Goal: Information Seeking & Learning: Find specific page/section

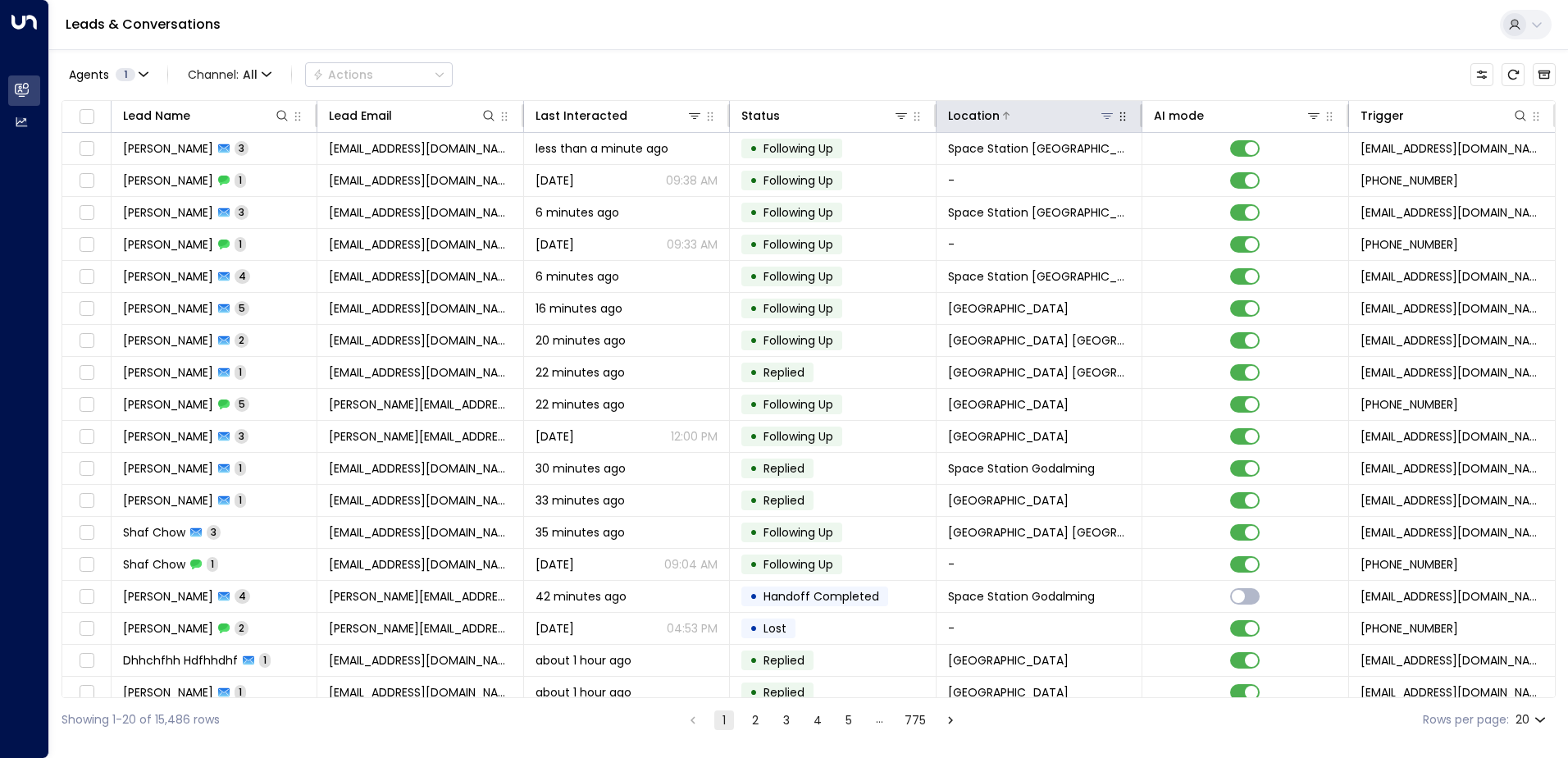
click at [1101, 115] on icon at bounding box center [1108, 116] width 13 height 13
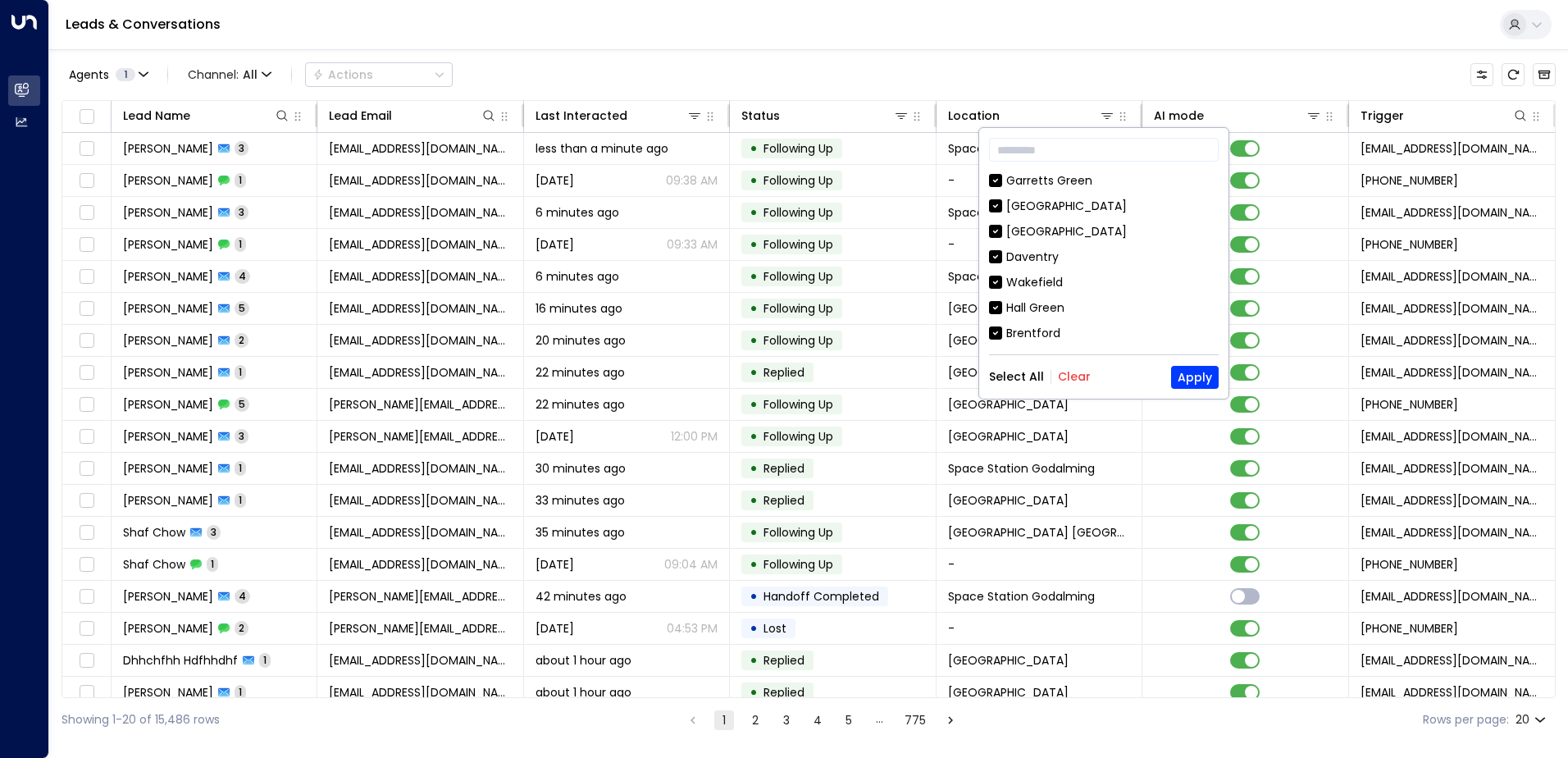
click at [1079, 385] on div "Select All Clear Apply" at bounding box center [1103, 378] width 230 height 23
click at [1070, 385] on div "Select All Clear Apply" at bounding box center [1103, 378] width 230 height 23
click at [1068, 379] on button "Clear" at bounding box center [1074, 377] width 33 height 13
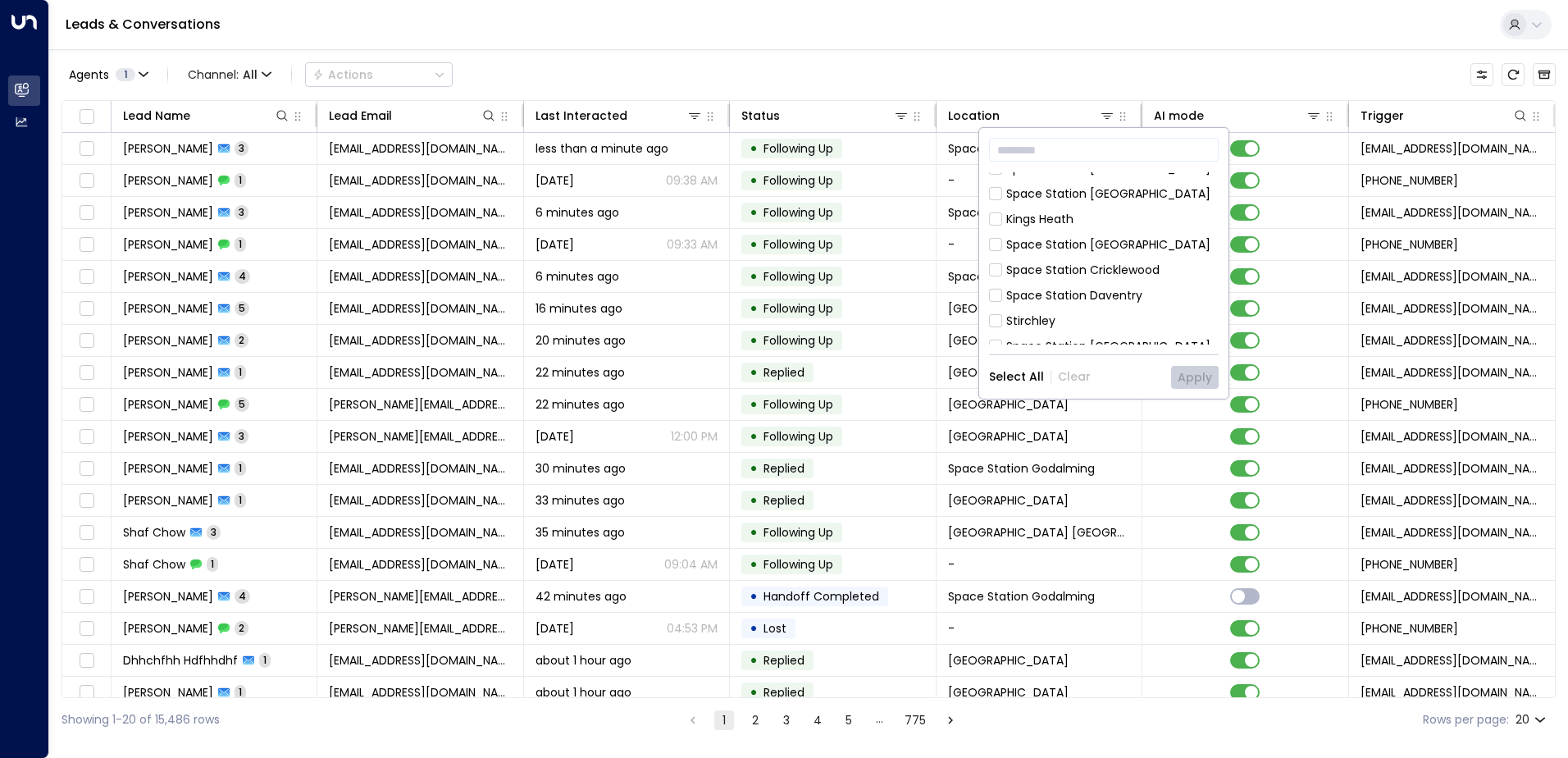
scroll to position [410, 0]
click at [1079, 355] on div "Space Station [GEOGRAPHIC_DATA]" at bounding box center [1108, 364] width 205 height 17
click at [1185, 373] on button "Apply" at bounding box center [1195, 378] width 48 height 23
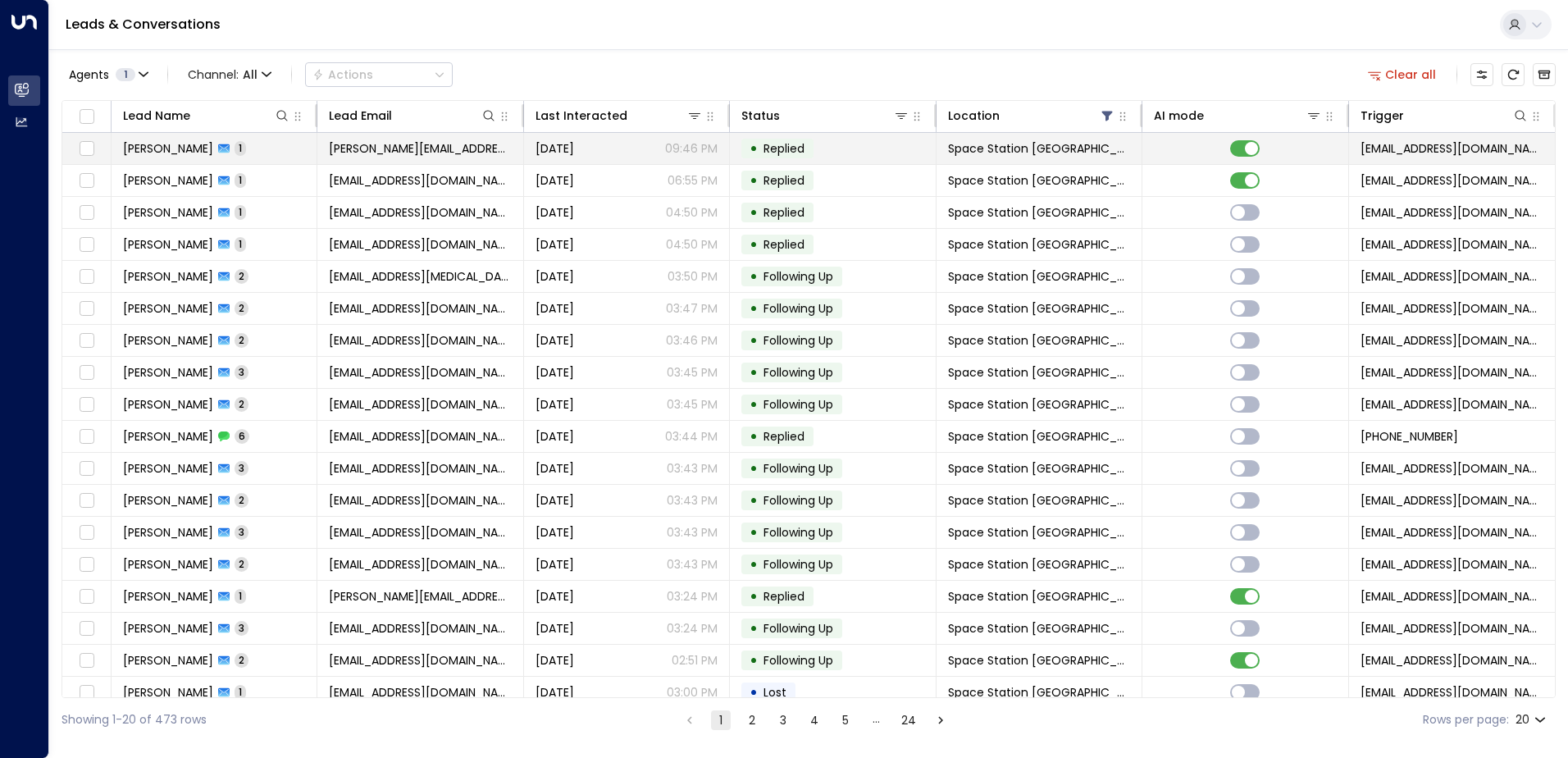
click at [188, 154] on span "[PERSON_NAME]" at bounding box center [168, 148] width 90 height 16
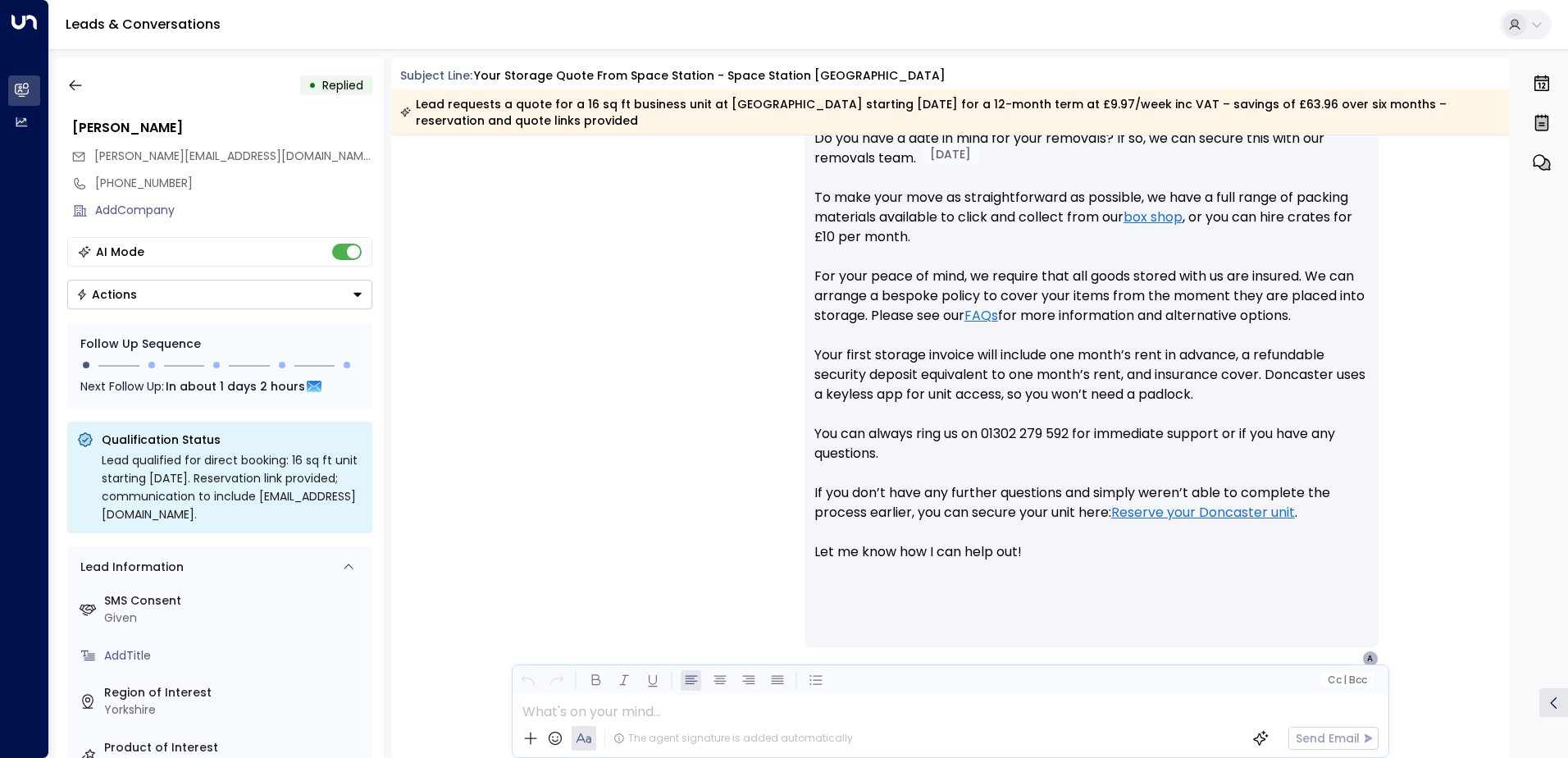
scroll to position [899, 0]
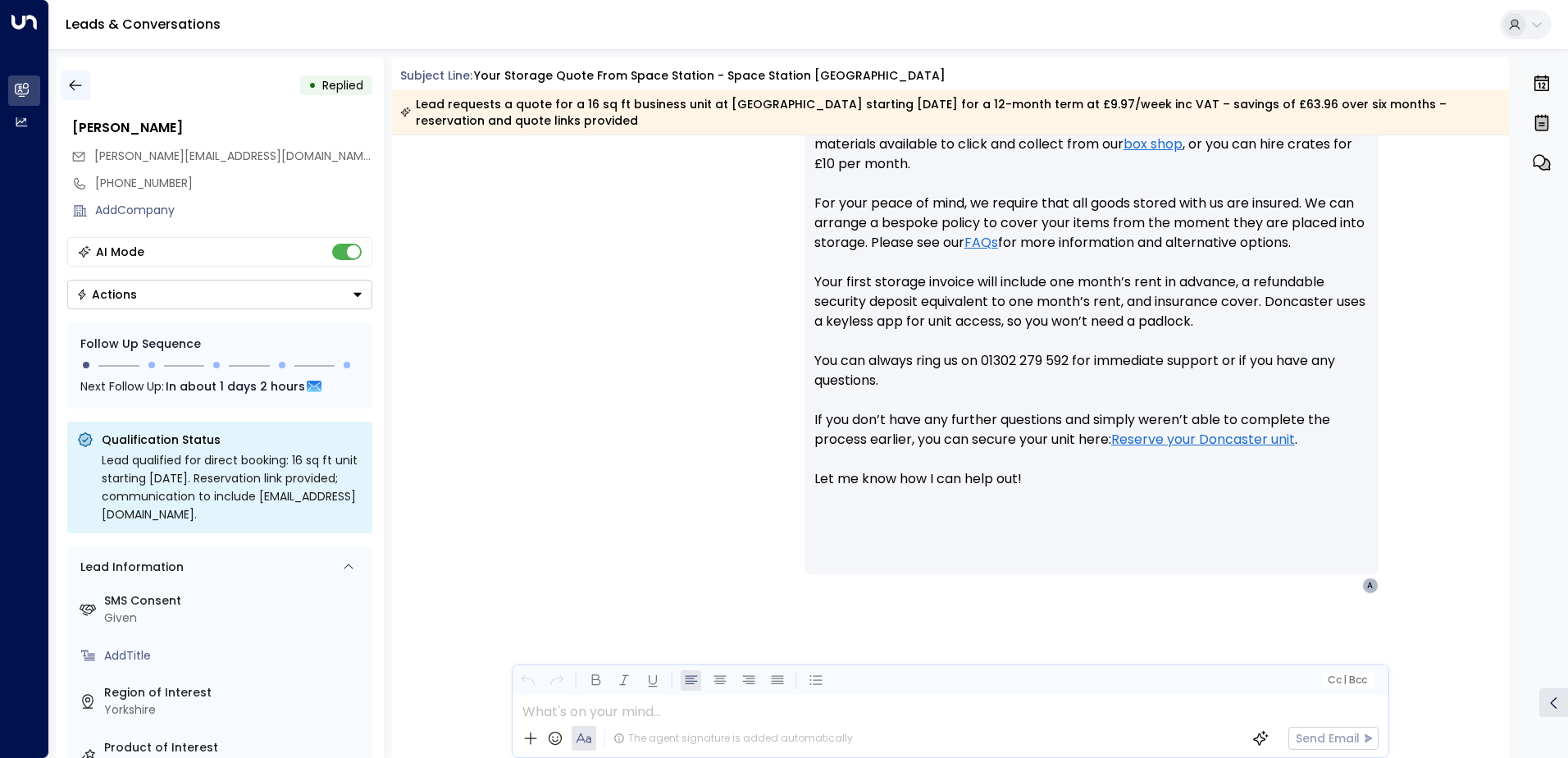
click at [74, 87] on icon "button" at bounding box center [75, 85] width 16 height 16
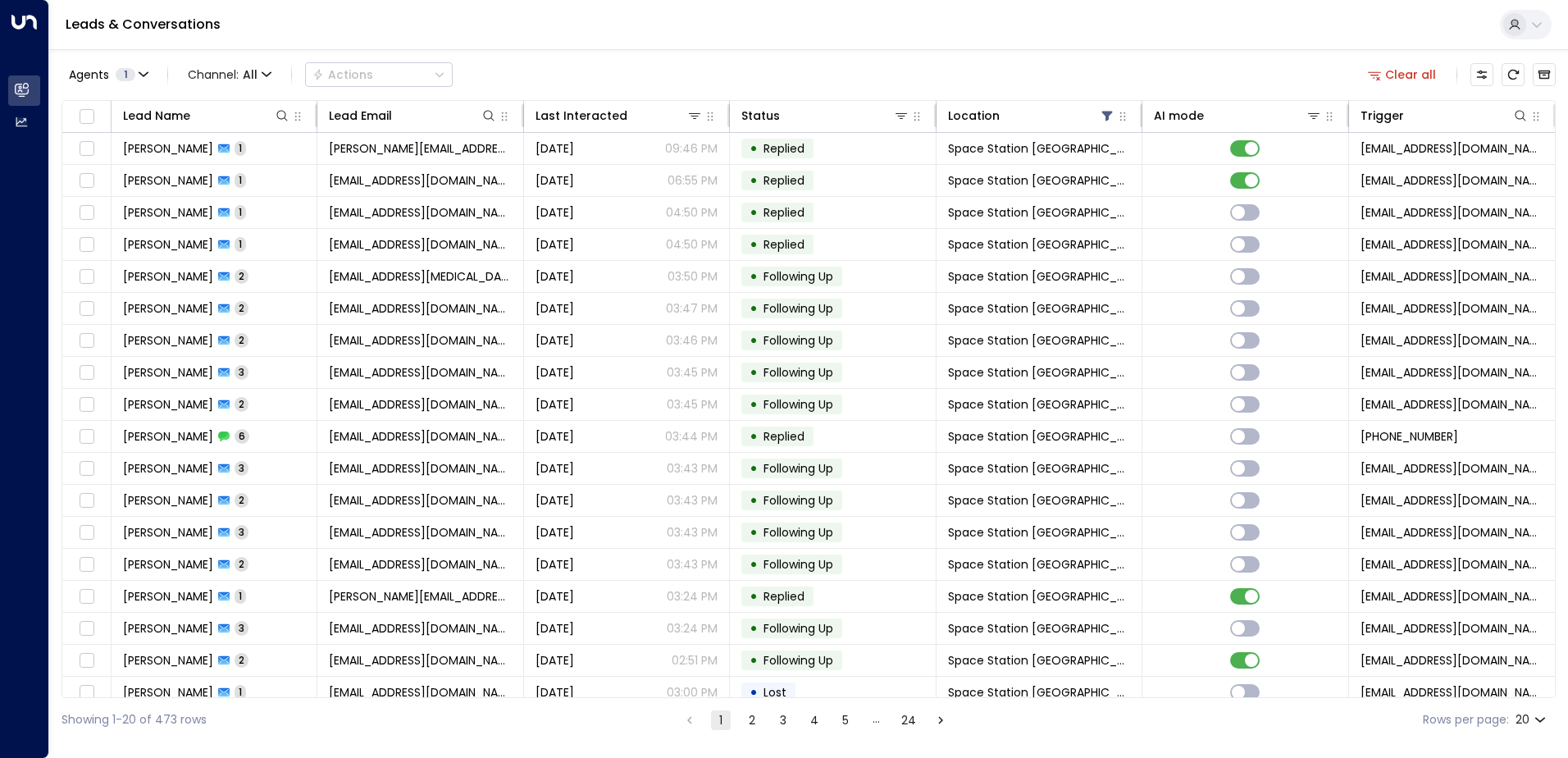
click at [743, 718] on button "2" at bounding box center [752, 720] width 19 height 19
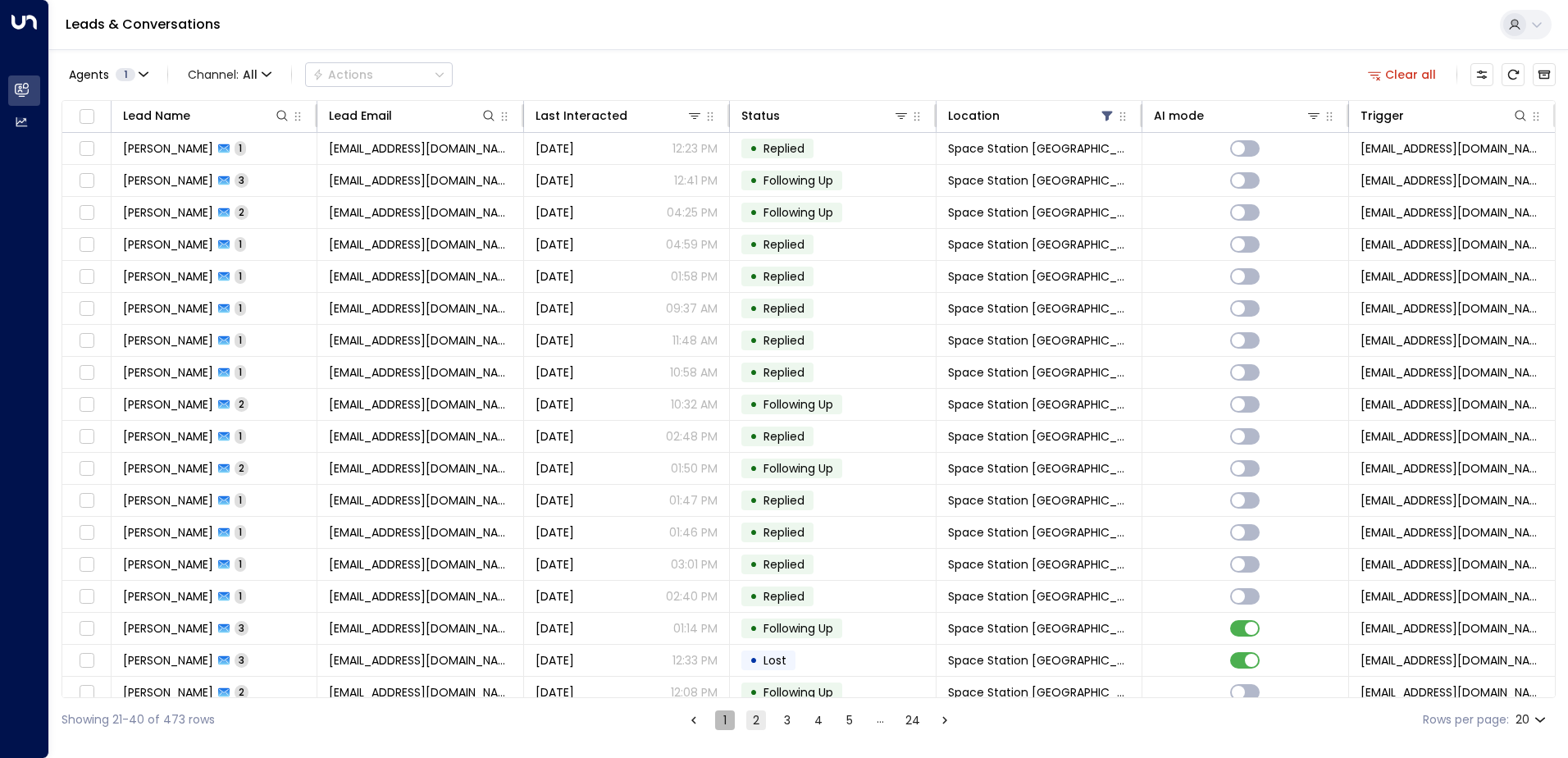
click at [729, 724] on button "1" at bounding box center [724, 720] width 19 height 19
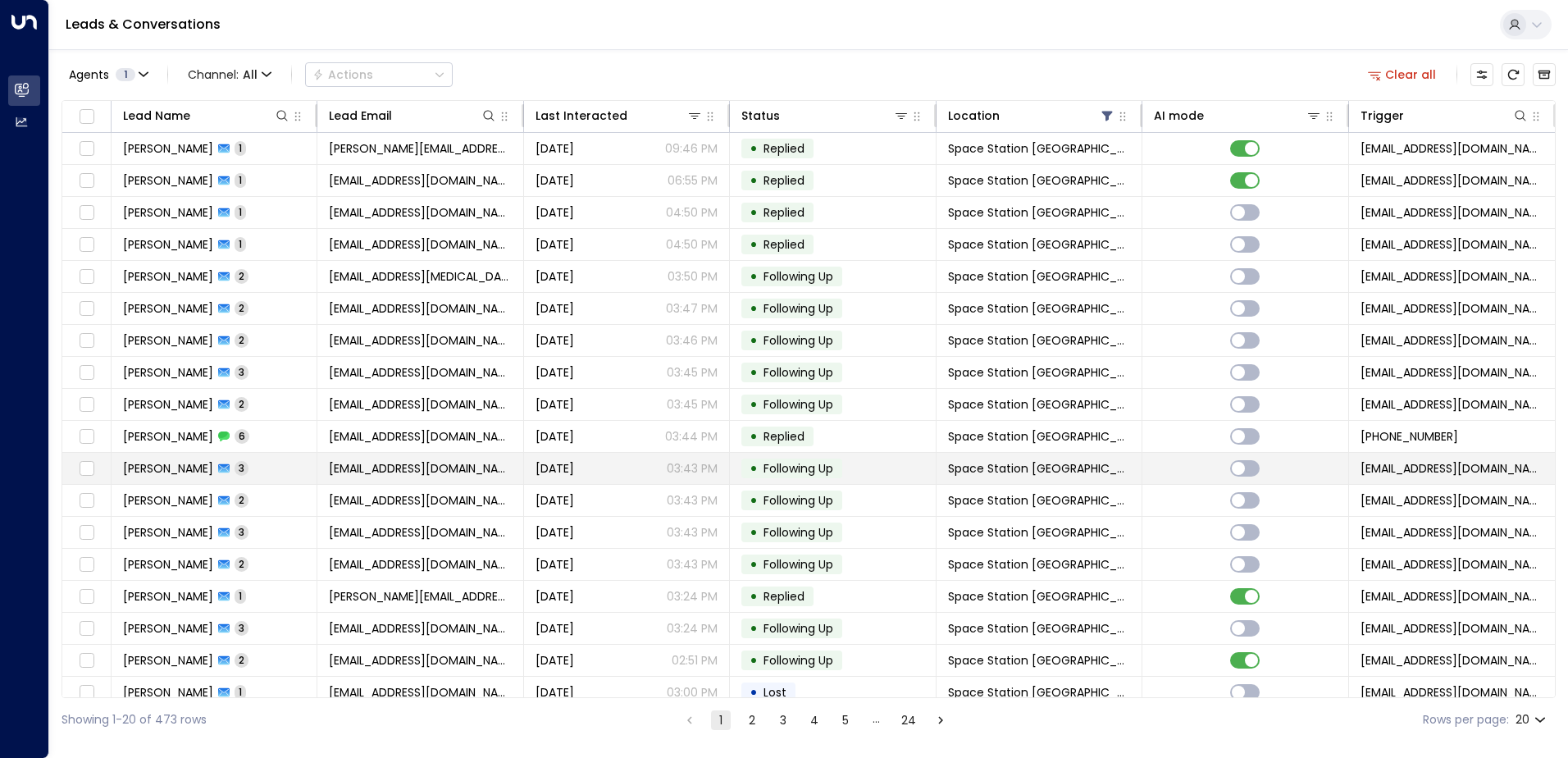
scroll to position [81, 0]
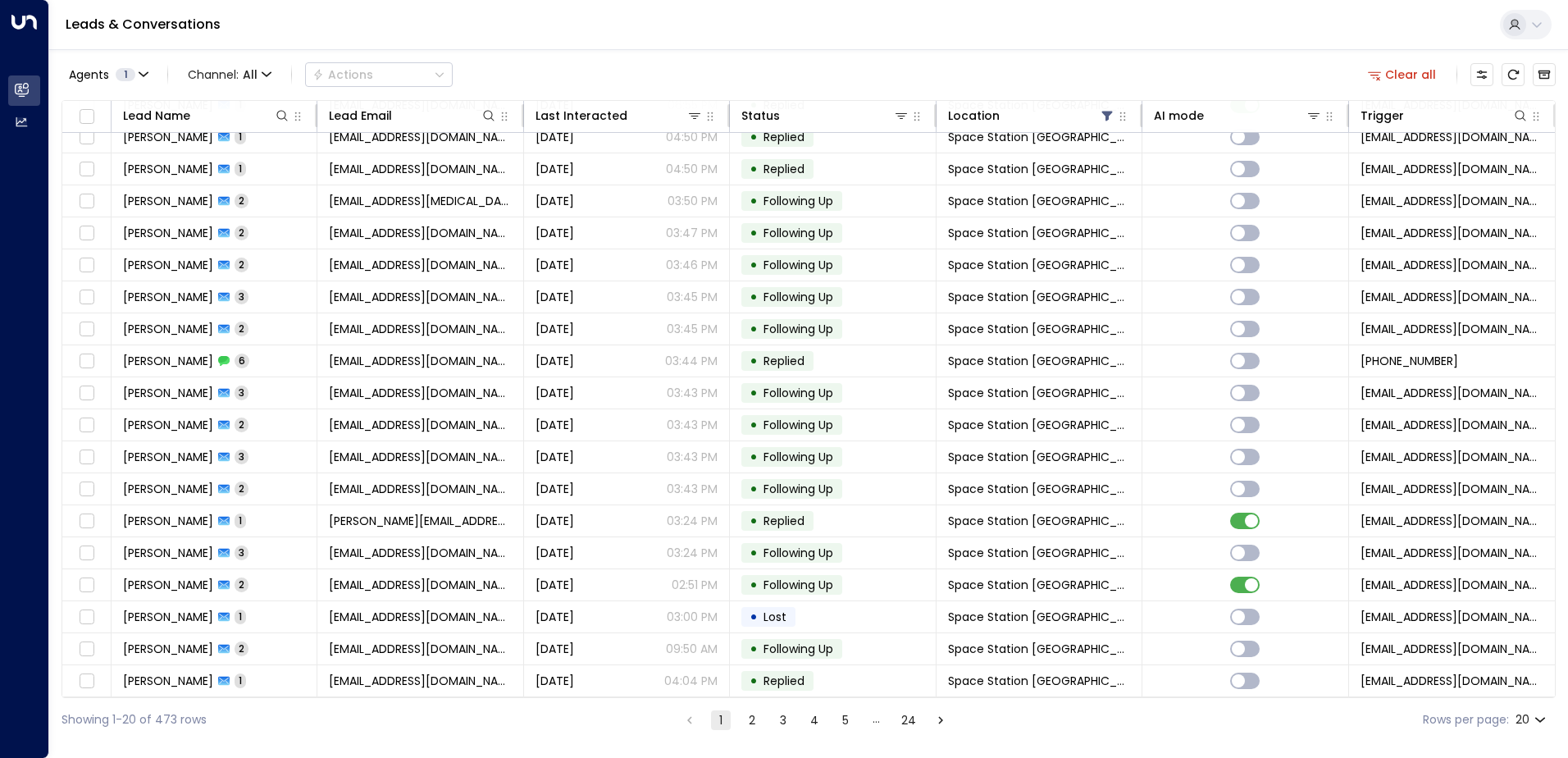
click at [753, 718] on button "2" at bounding box center [752, 720] width 19 height 19
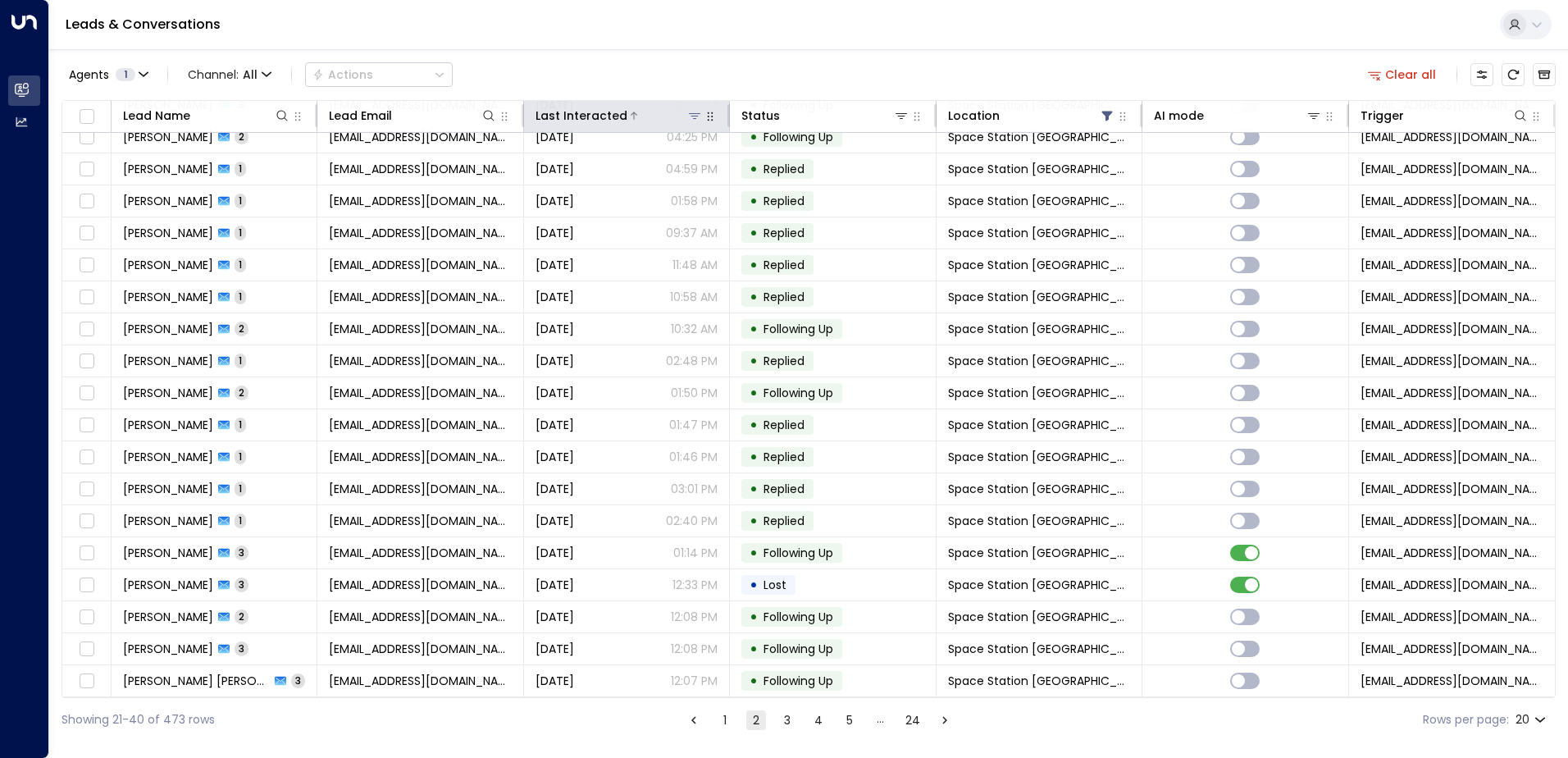
click at [627, 111] on div at bounding box center [665, 115] width 76 height 16
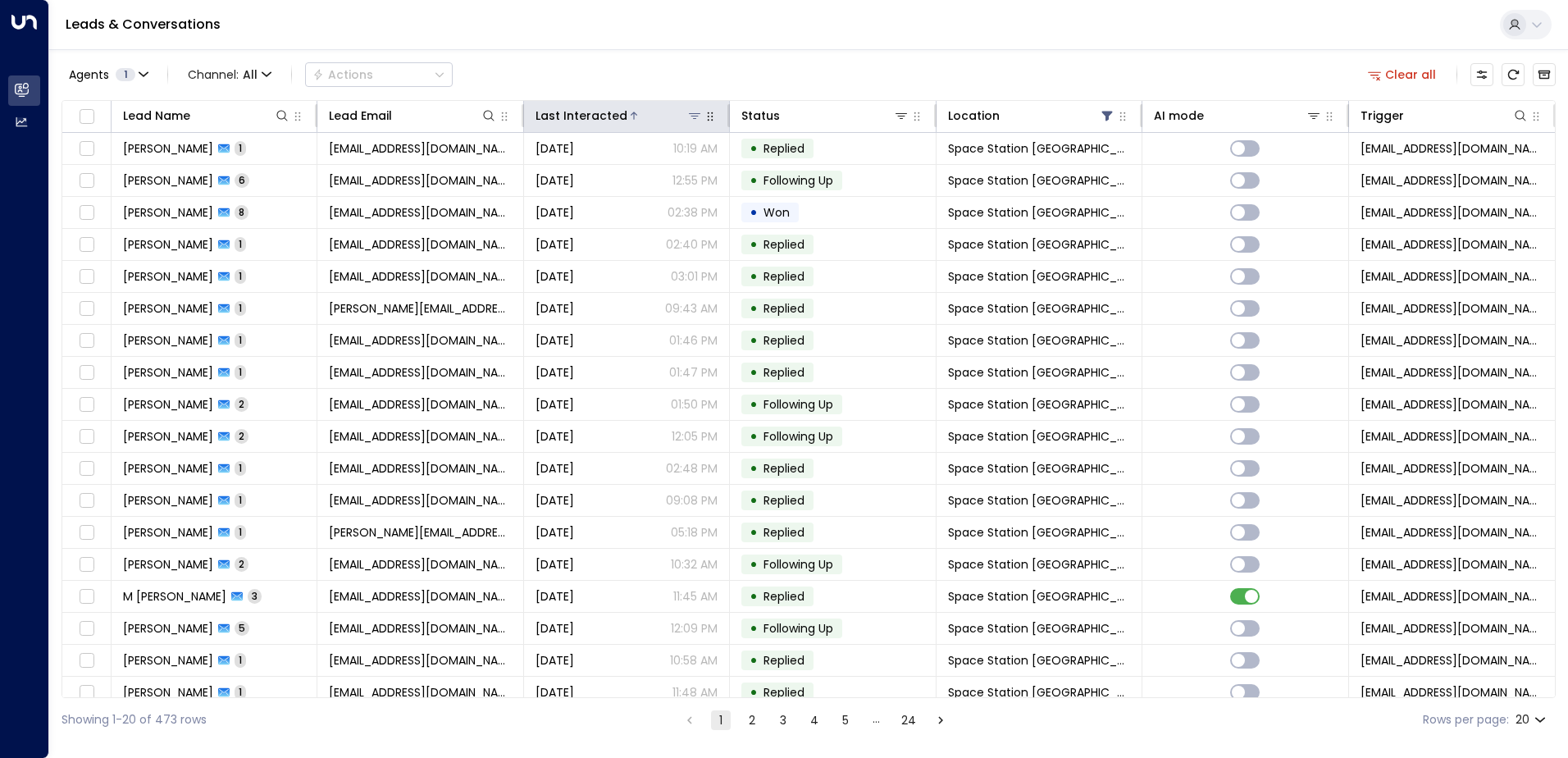
click at [642, 123] on div at bounding box center [665, 115] width 76 height 16
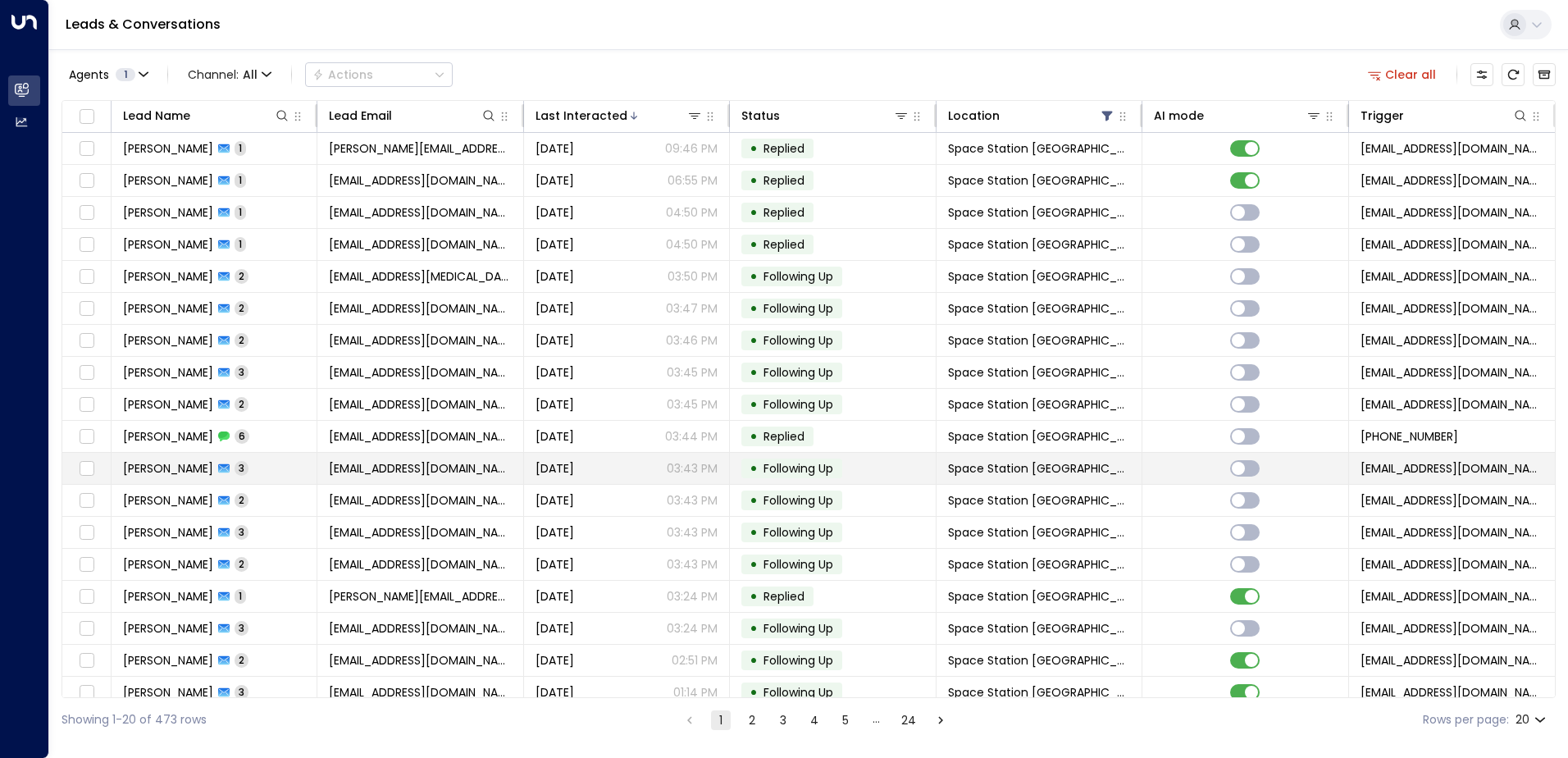
scroll to position [81, 0]
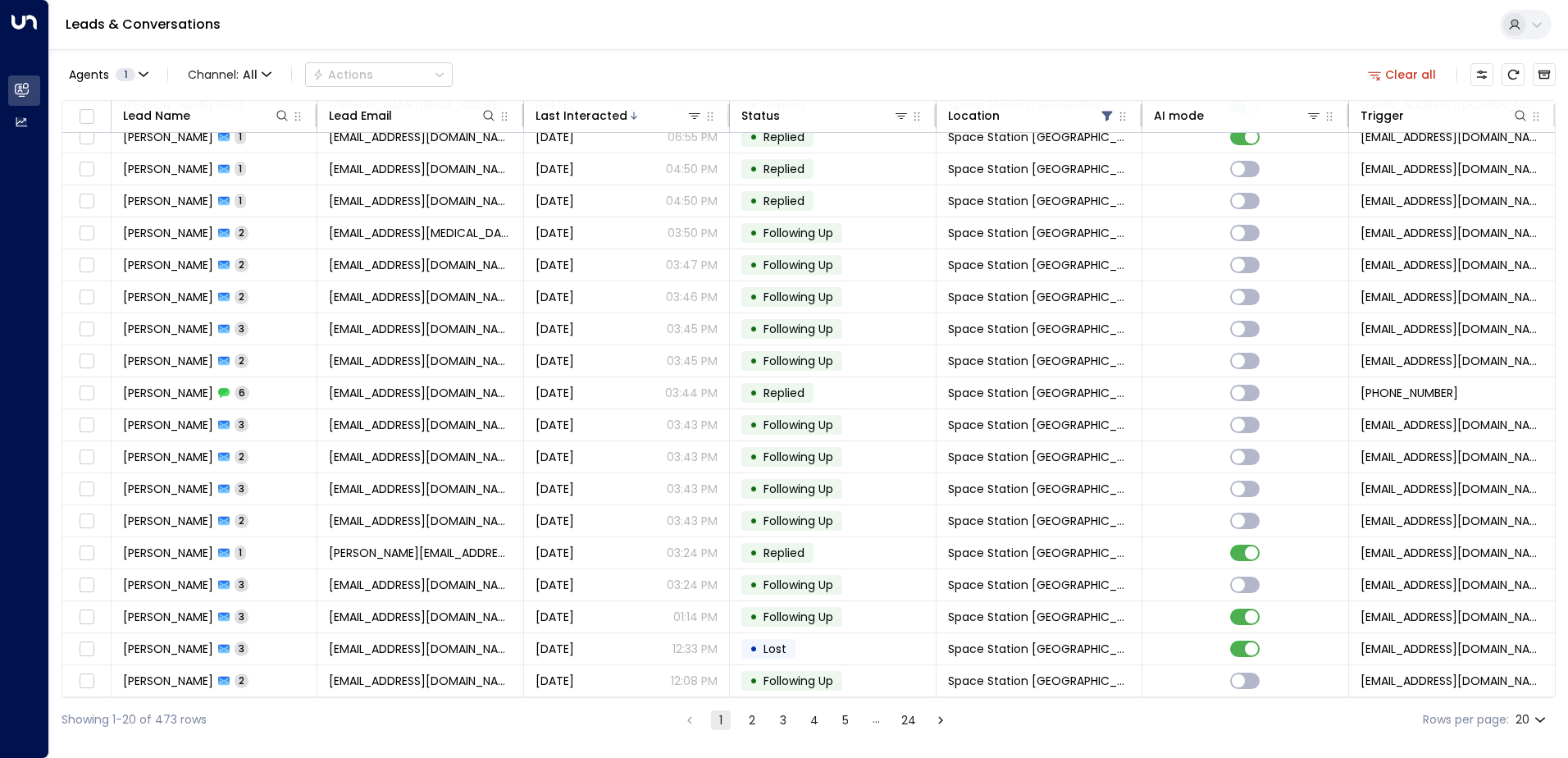
click at [749, 725] on button "2" at bounding box center [752, 720] width 19 height 19
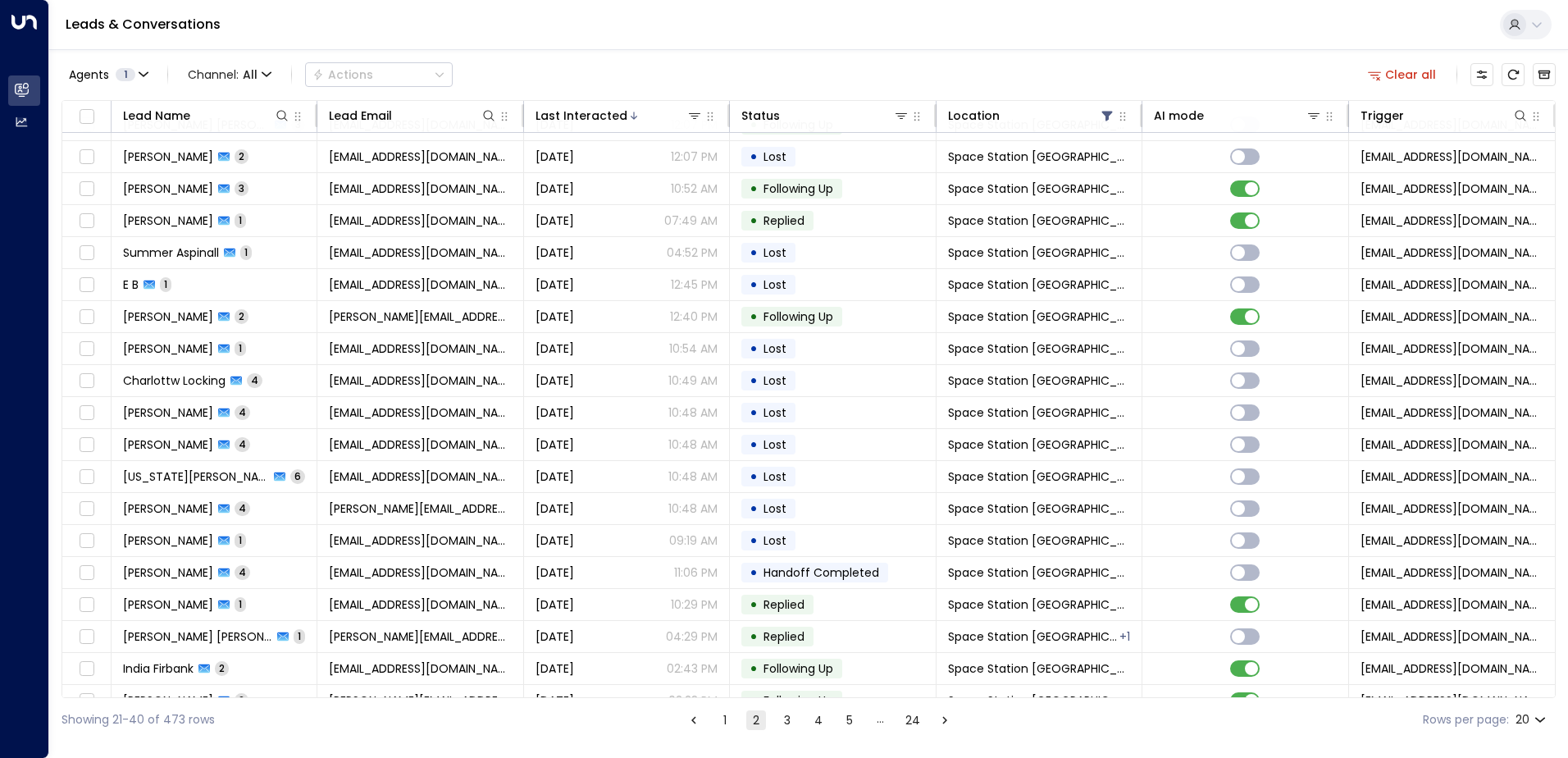
scroll to position [81, 0]
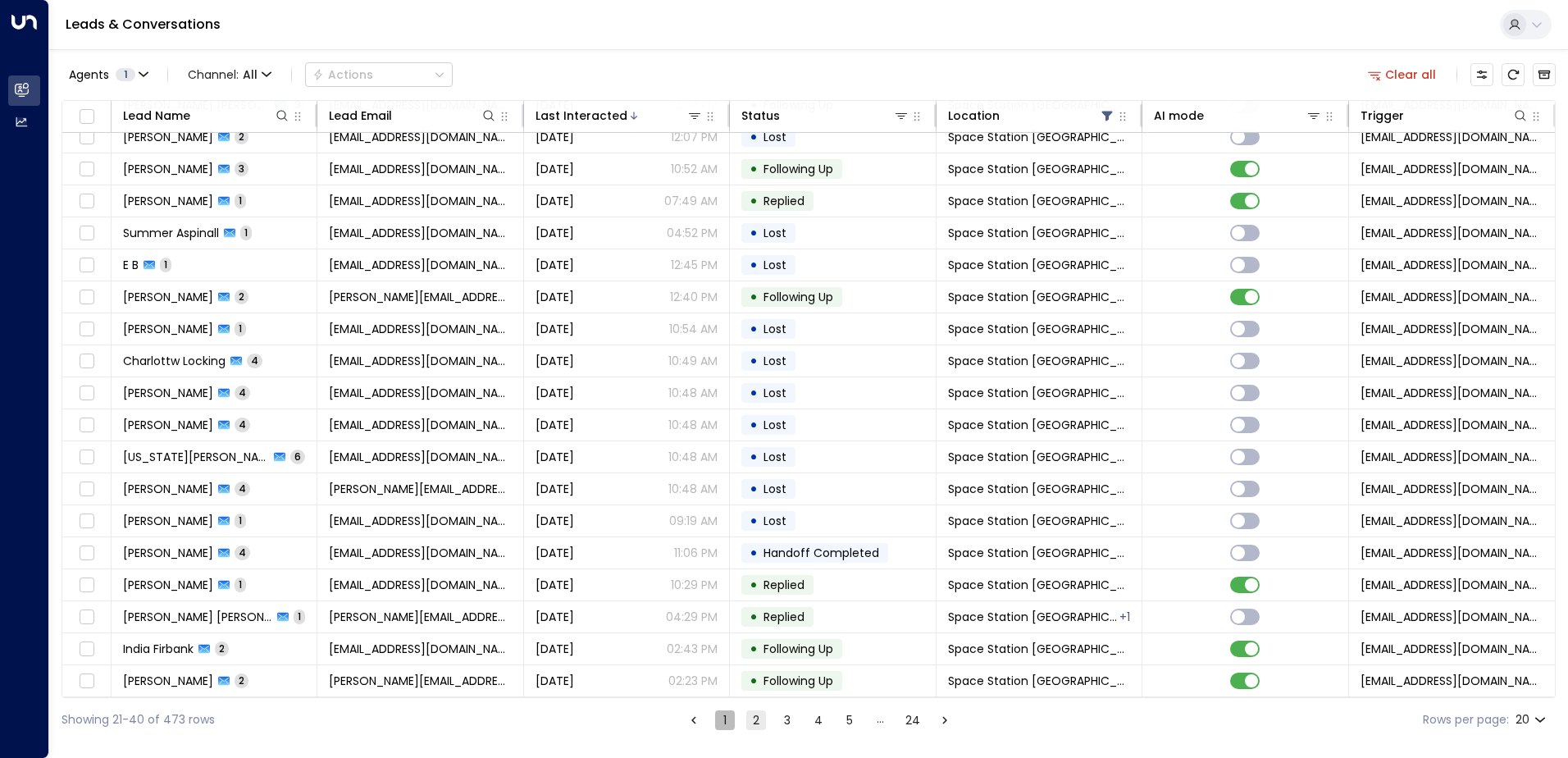
click at [724, 721] on button "1" at bounding box center [724, 720] width 19 height 19
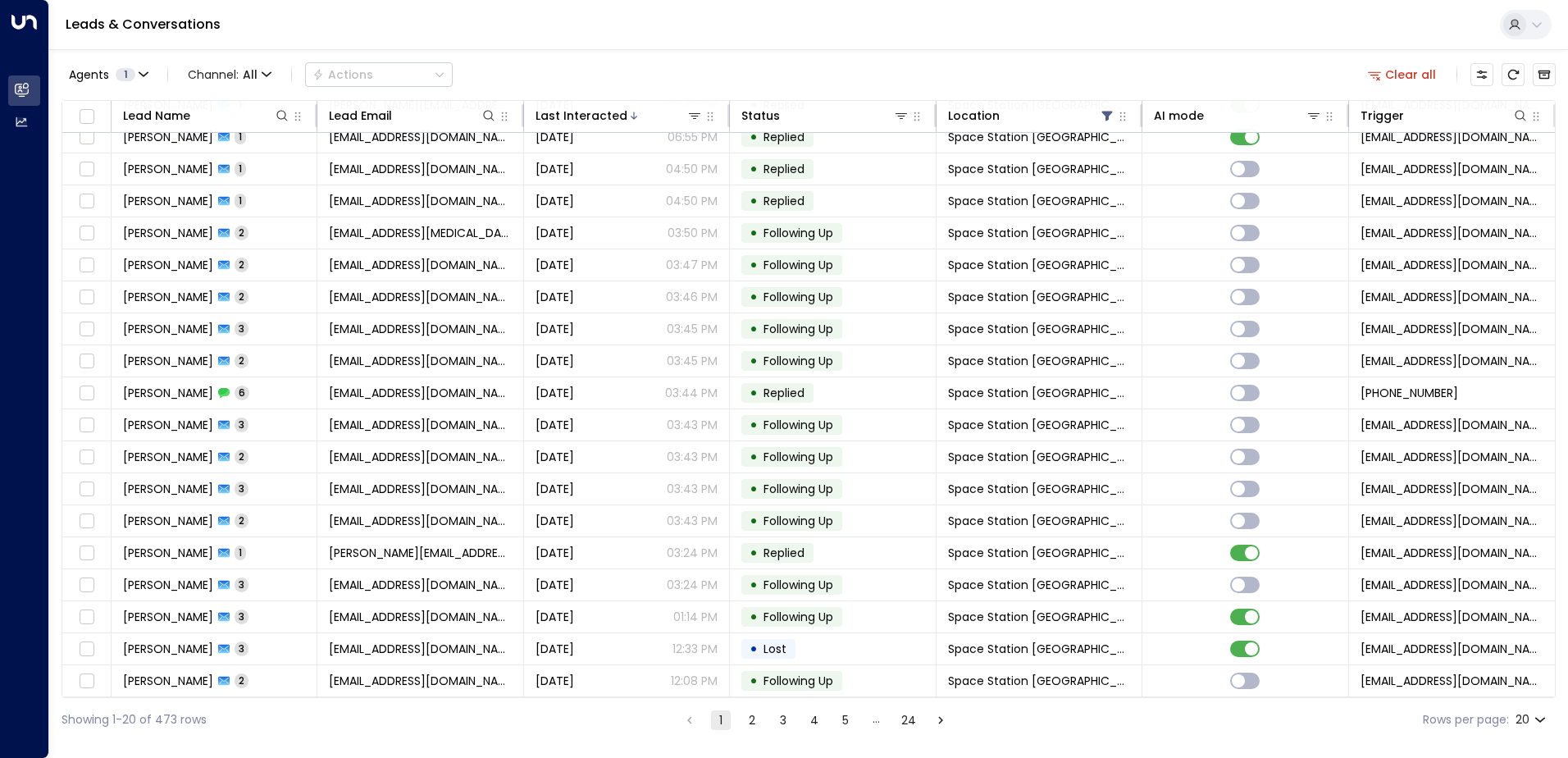
click at [746, 723] on button "2" at bounding box center [752, 720] width 19 height 19
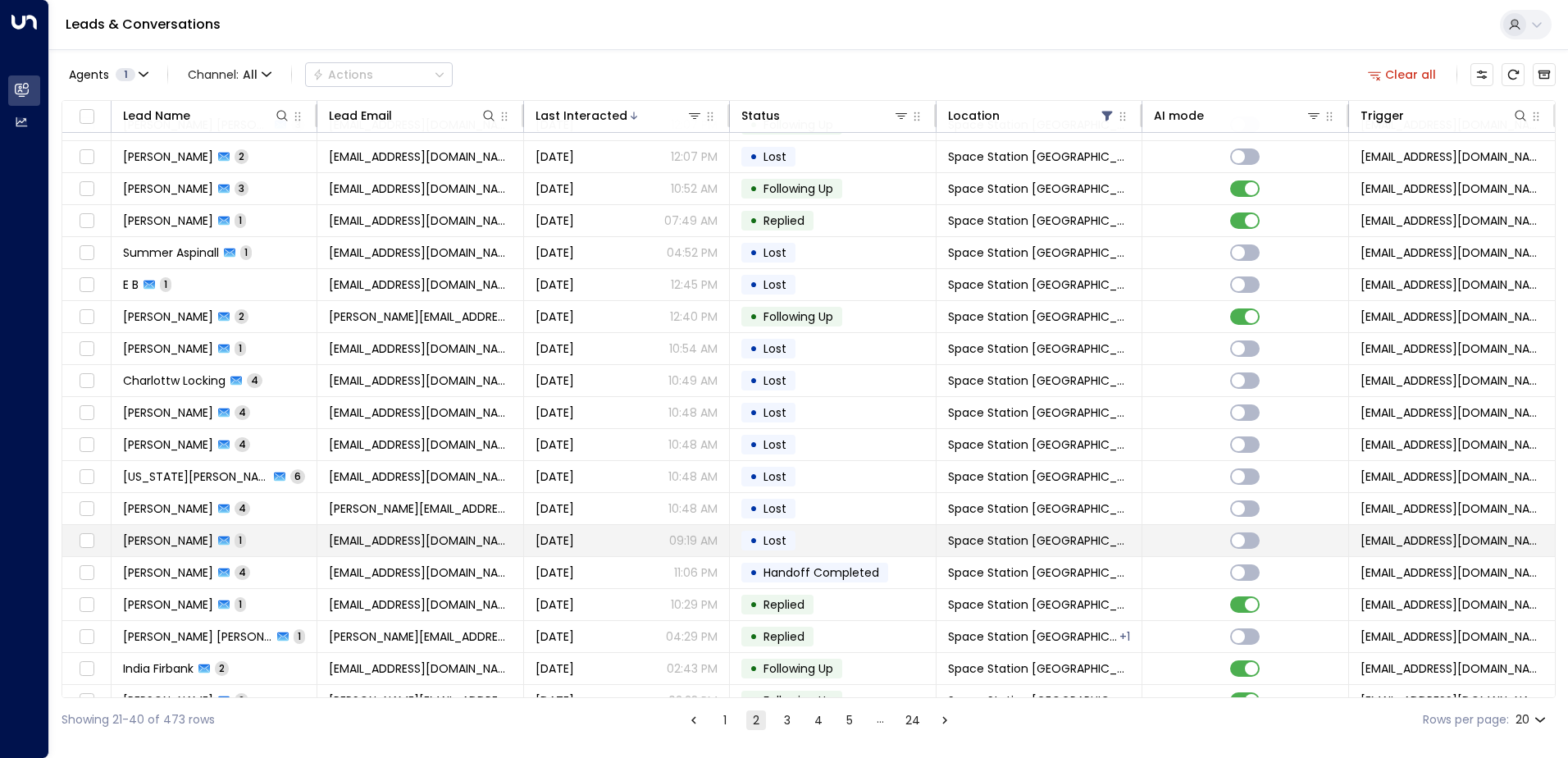
scroll to position [81, 0]
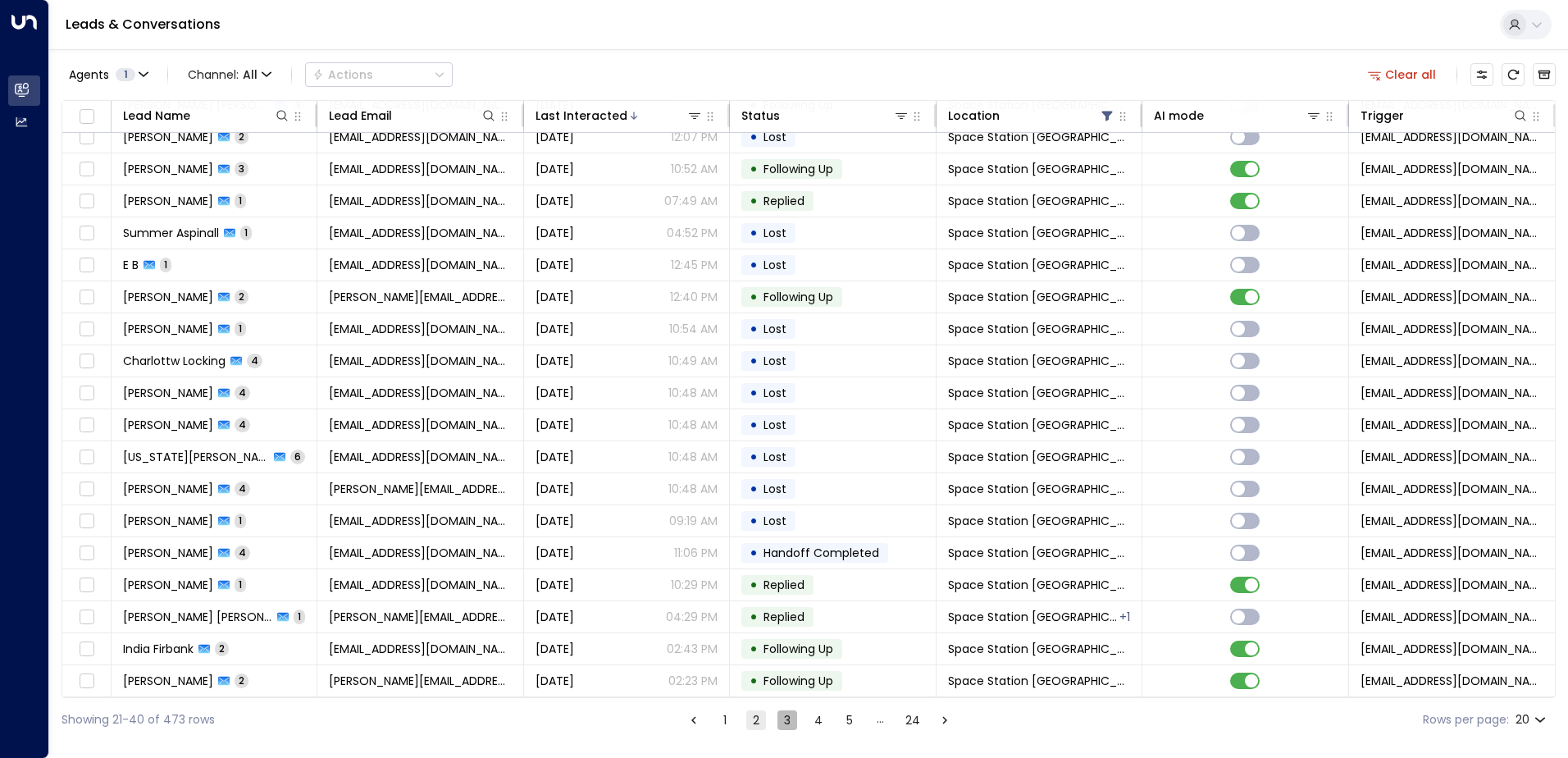
click at [786, 723] on button "3" at bounding box center [787, 720] width 19 height 19
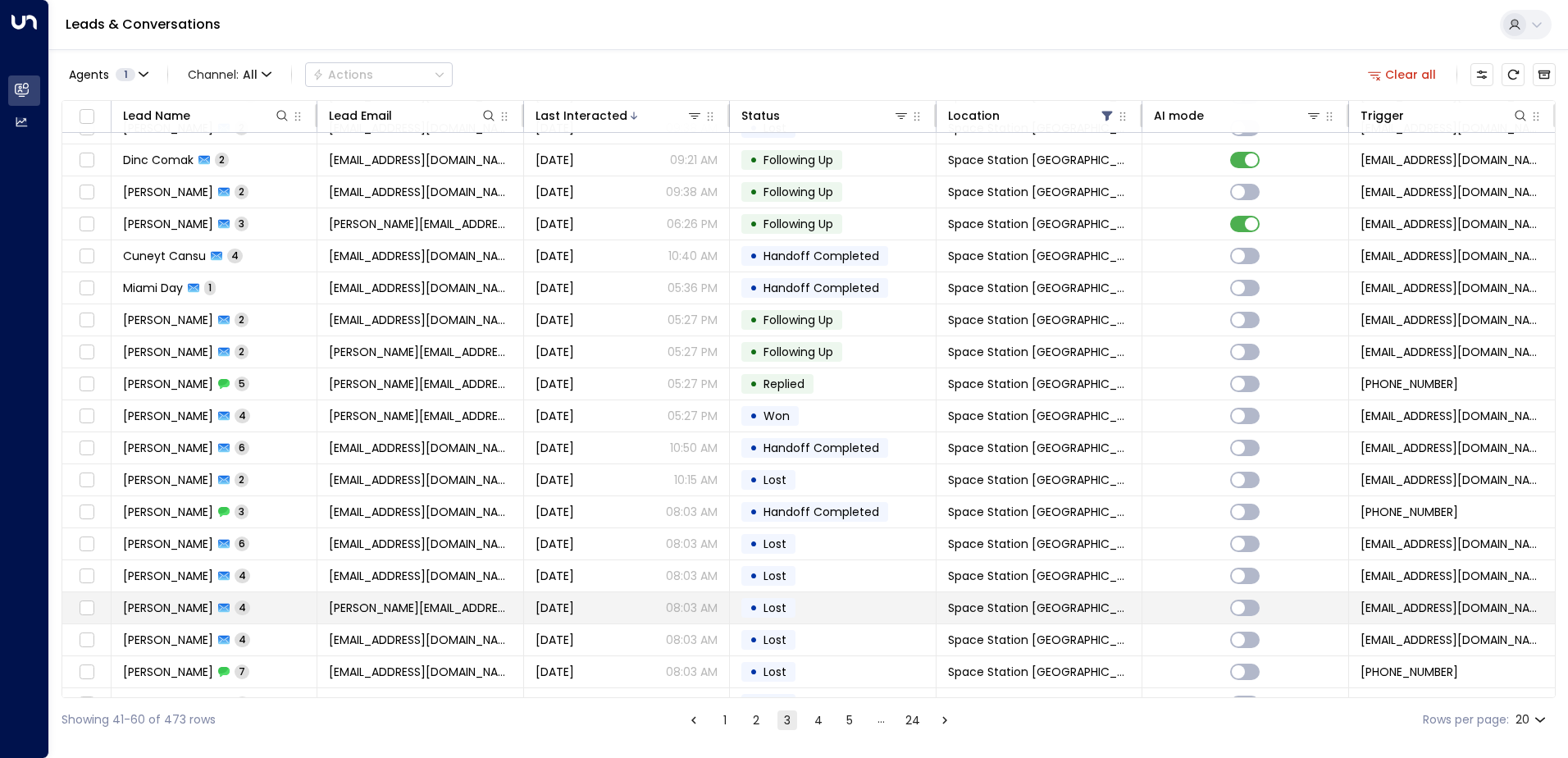
scroll to position [81, 0]
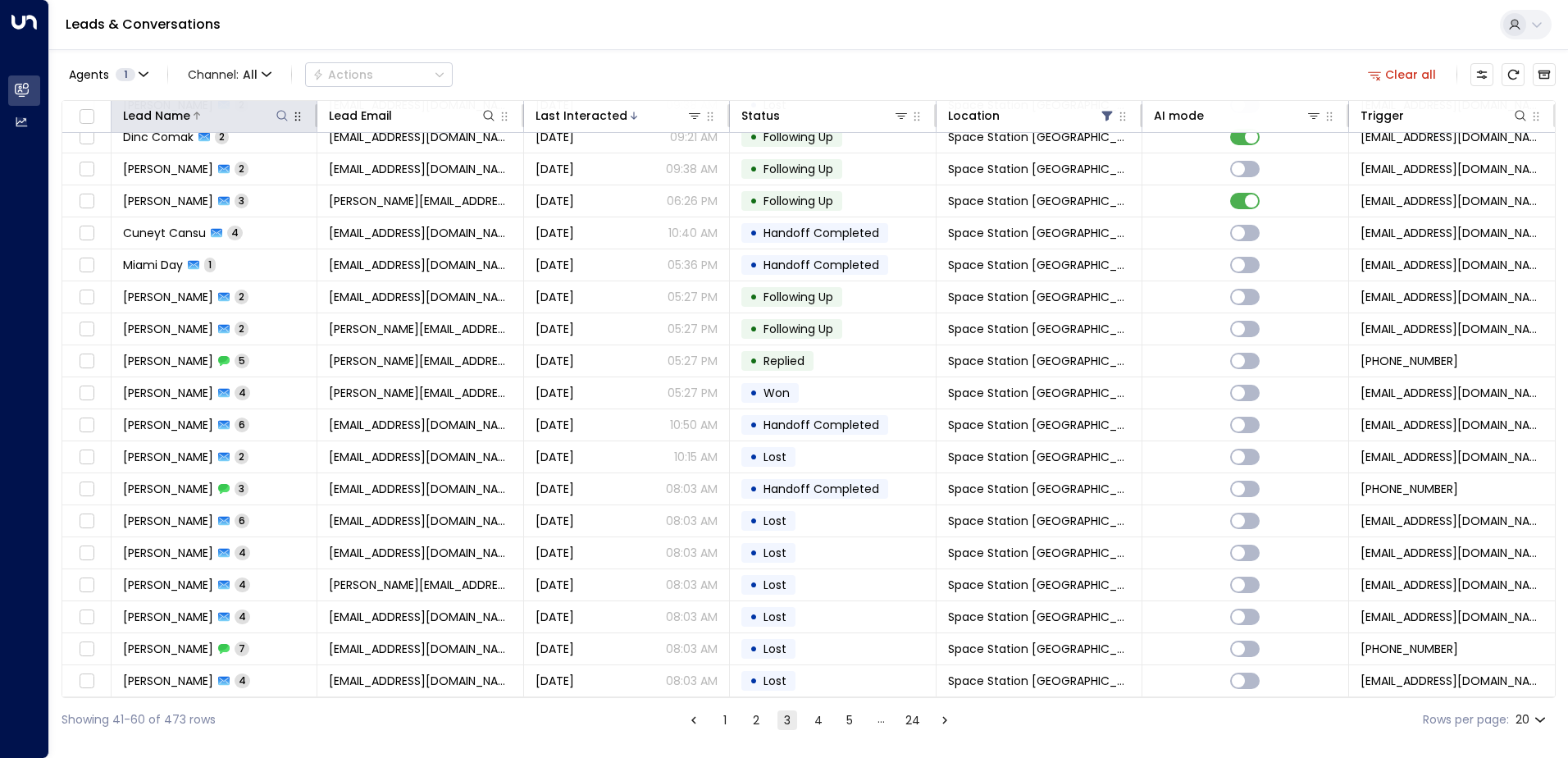
click at [268, 110] on div at bounding box center [240, 115] width 100 height 16
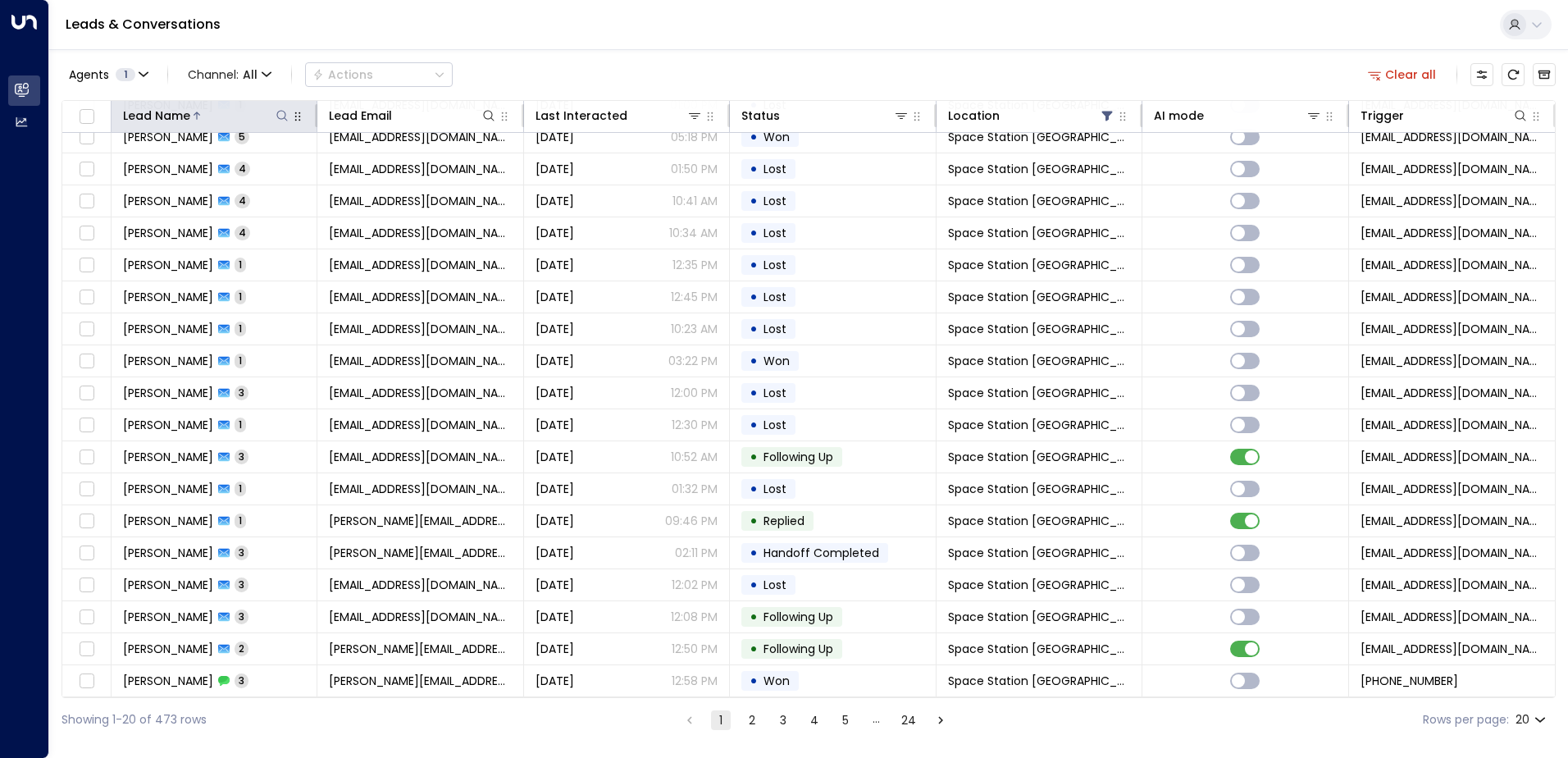
click at [215, 119] on div at bounding box center [240, 115] width 100 height 16
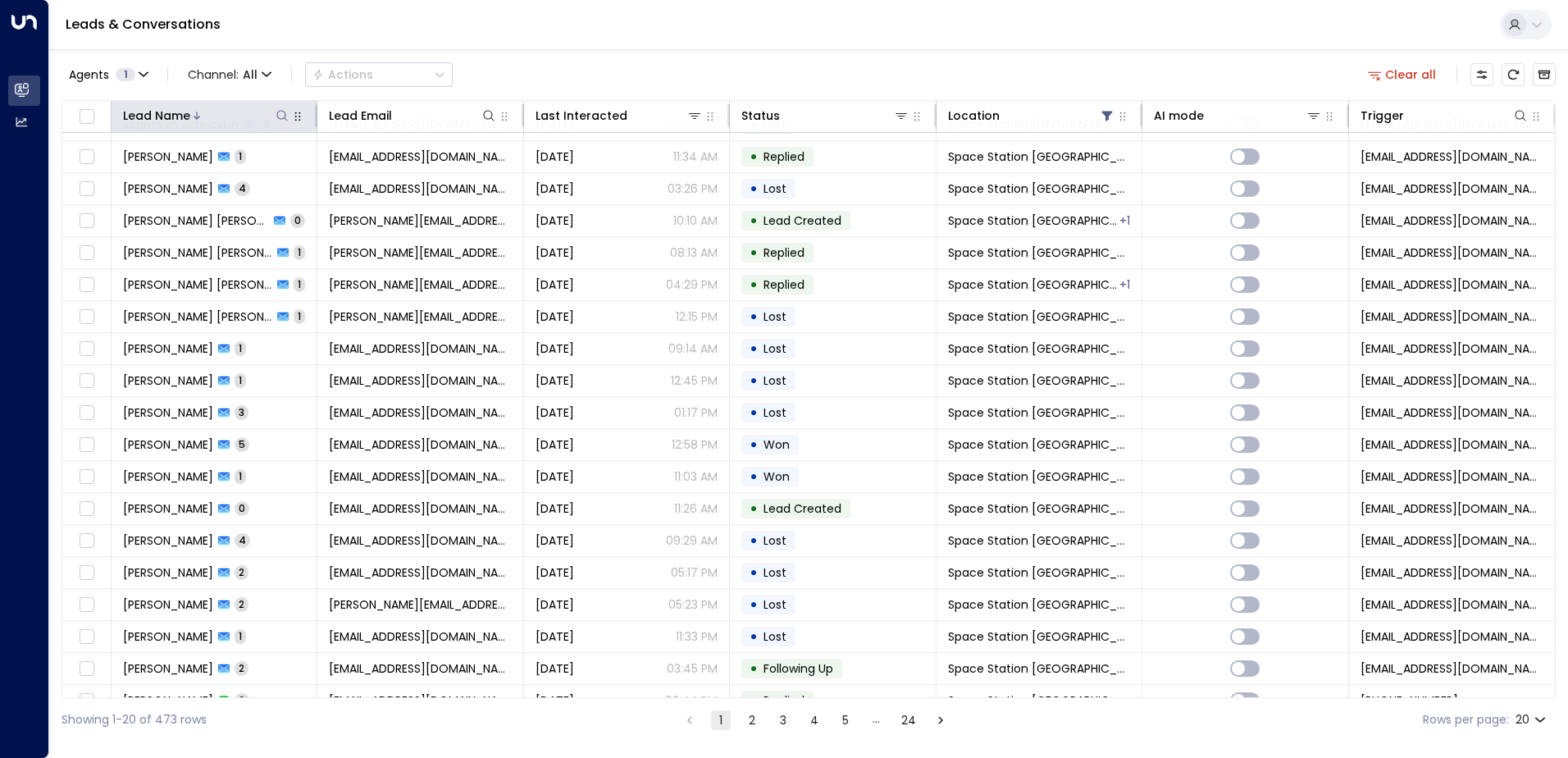
scroll to position [81, 0]
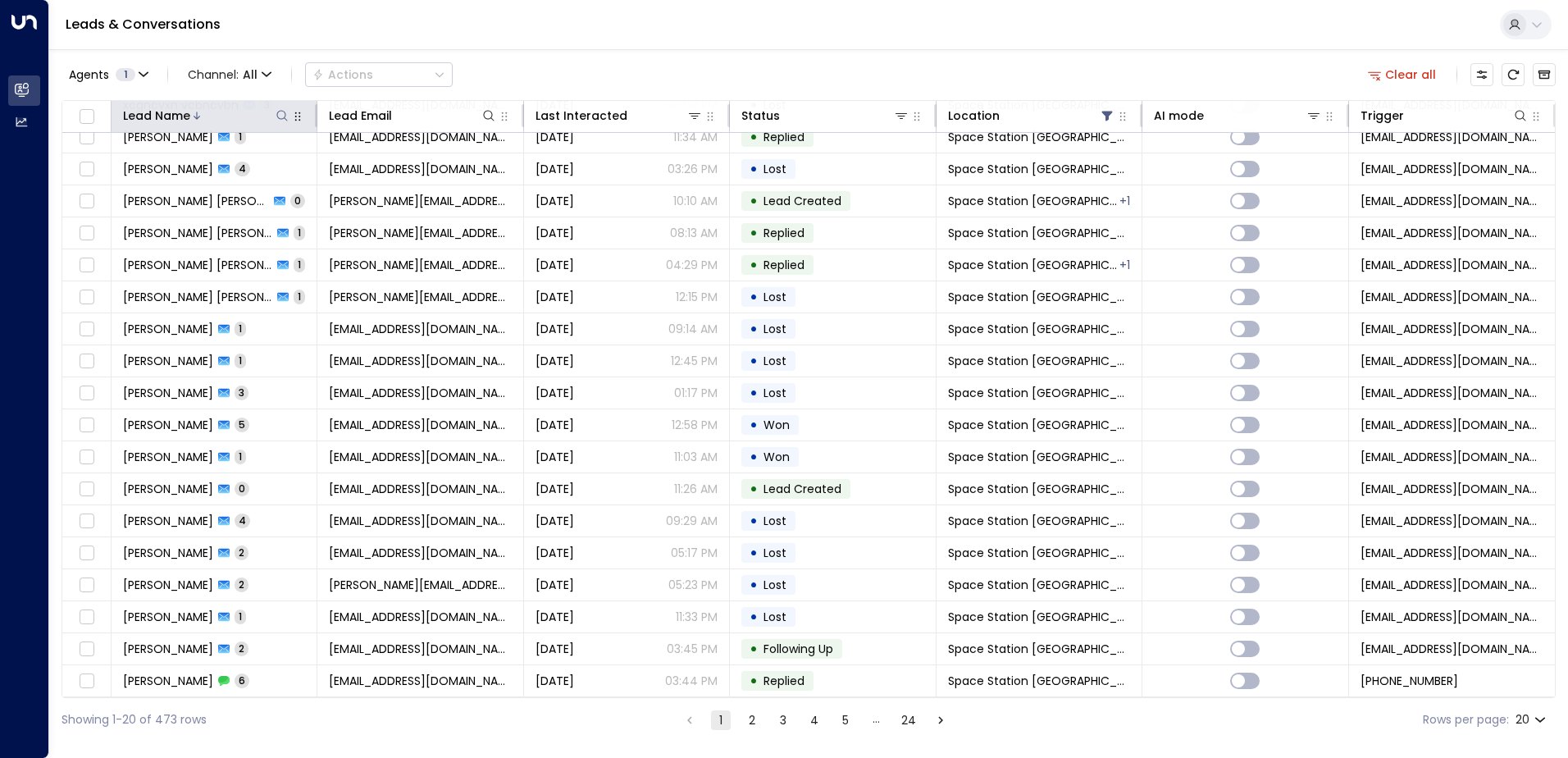
click at [282, 115] on icon at bounding box center [282, 116] width 13 height 13
click at [203, 180] on input "text" at bounding box center [282, 175] width 227 height 31
type input "****"
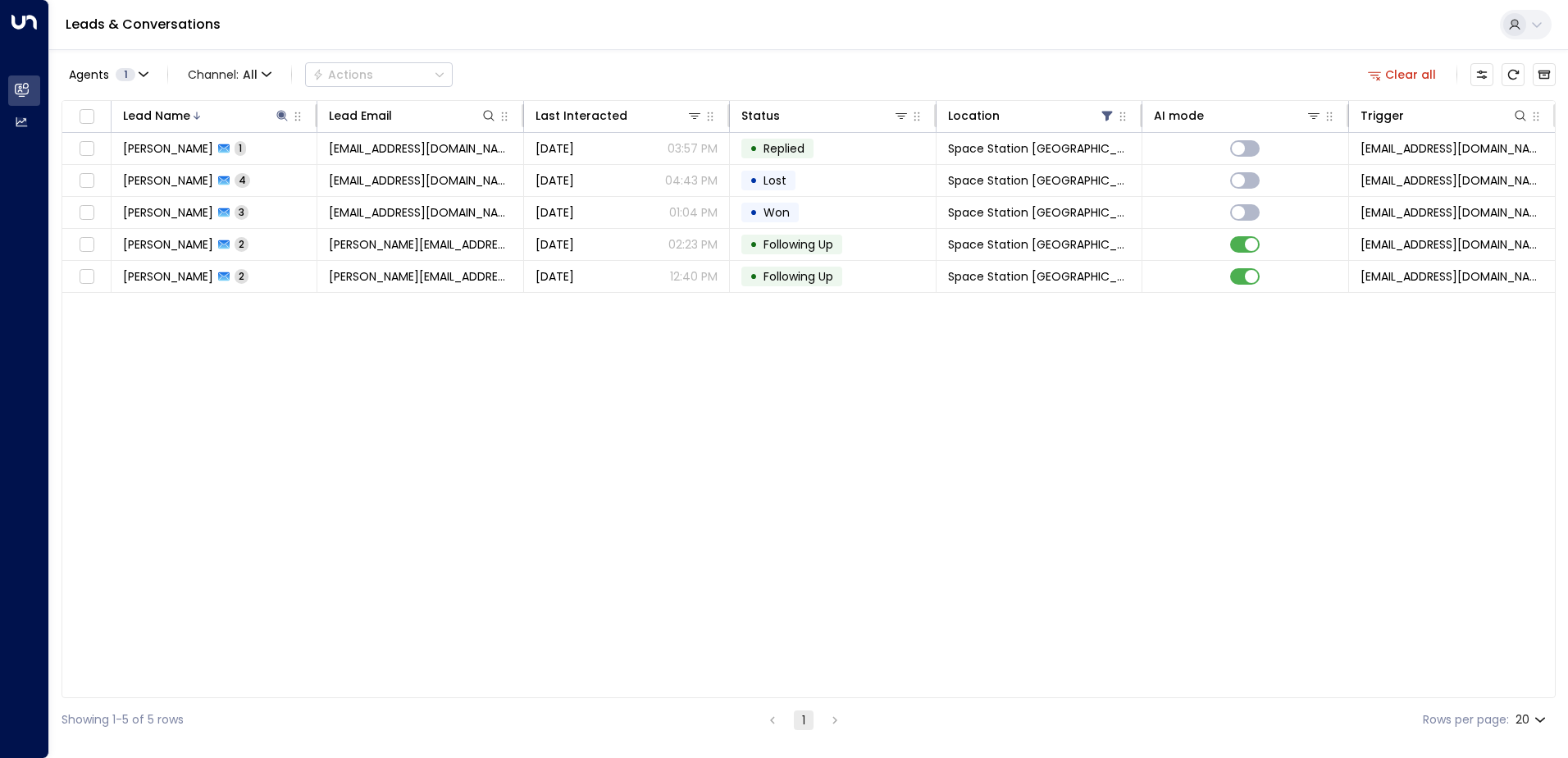
click at [311, 444] on div "Lead Name Lead Email Last Interacted Status Location AI mode Trigger [PERSON_NA…" at bounding box center [808, 399] width 1494 height 598
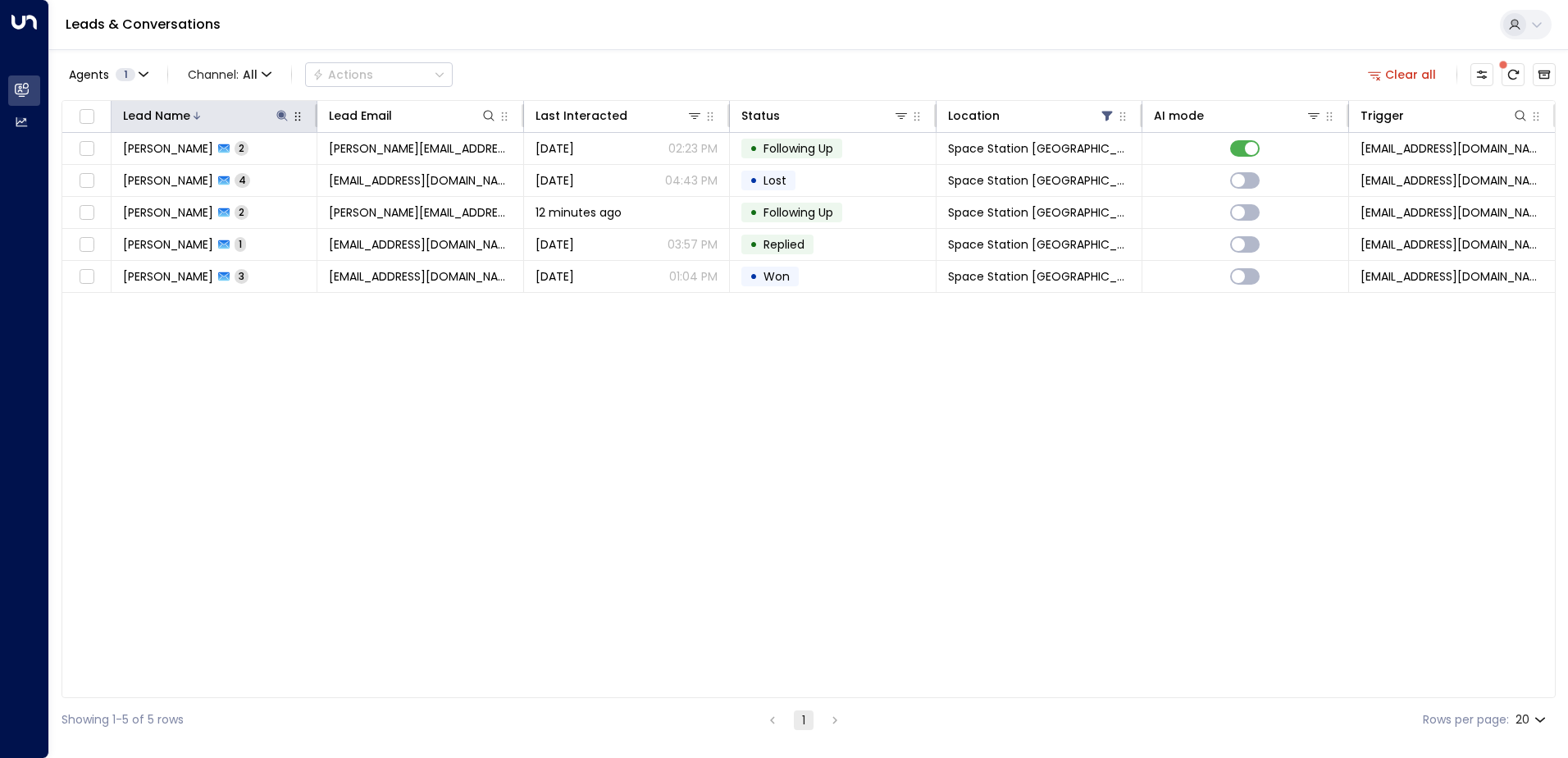
click at [284, 114] on icon at bounding box center [282, 116] width 13 height 13
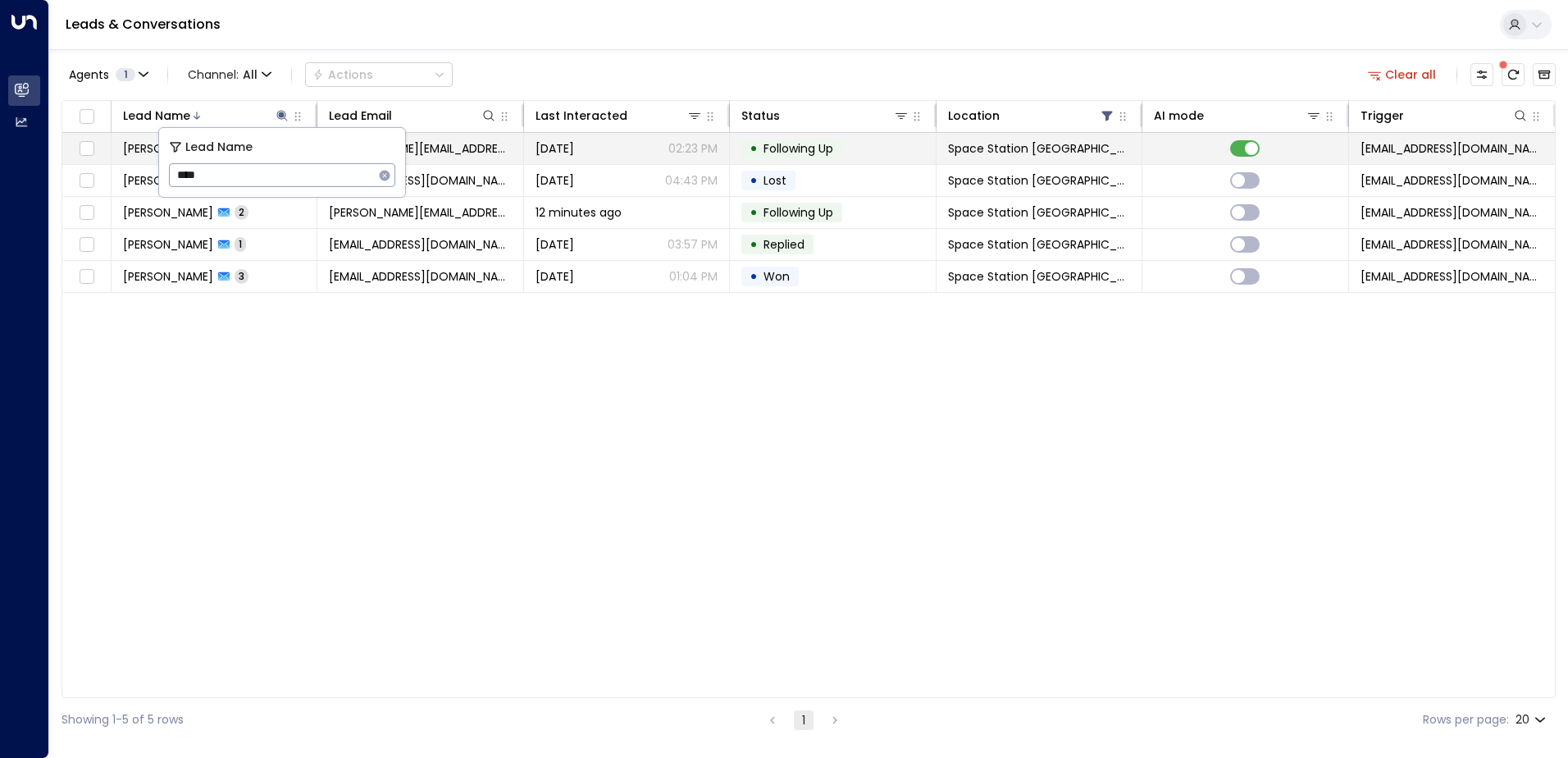
click at [93, 150] on body "Overview Leads & Conversations Leads & Conversations Analytics Analytics Leads …" at bounding box center [784, 371] width 1568 height 742
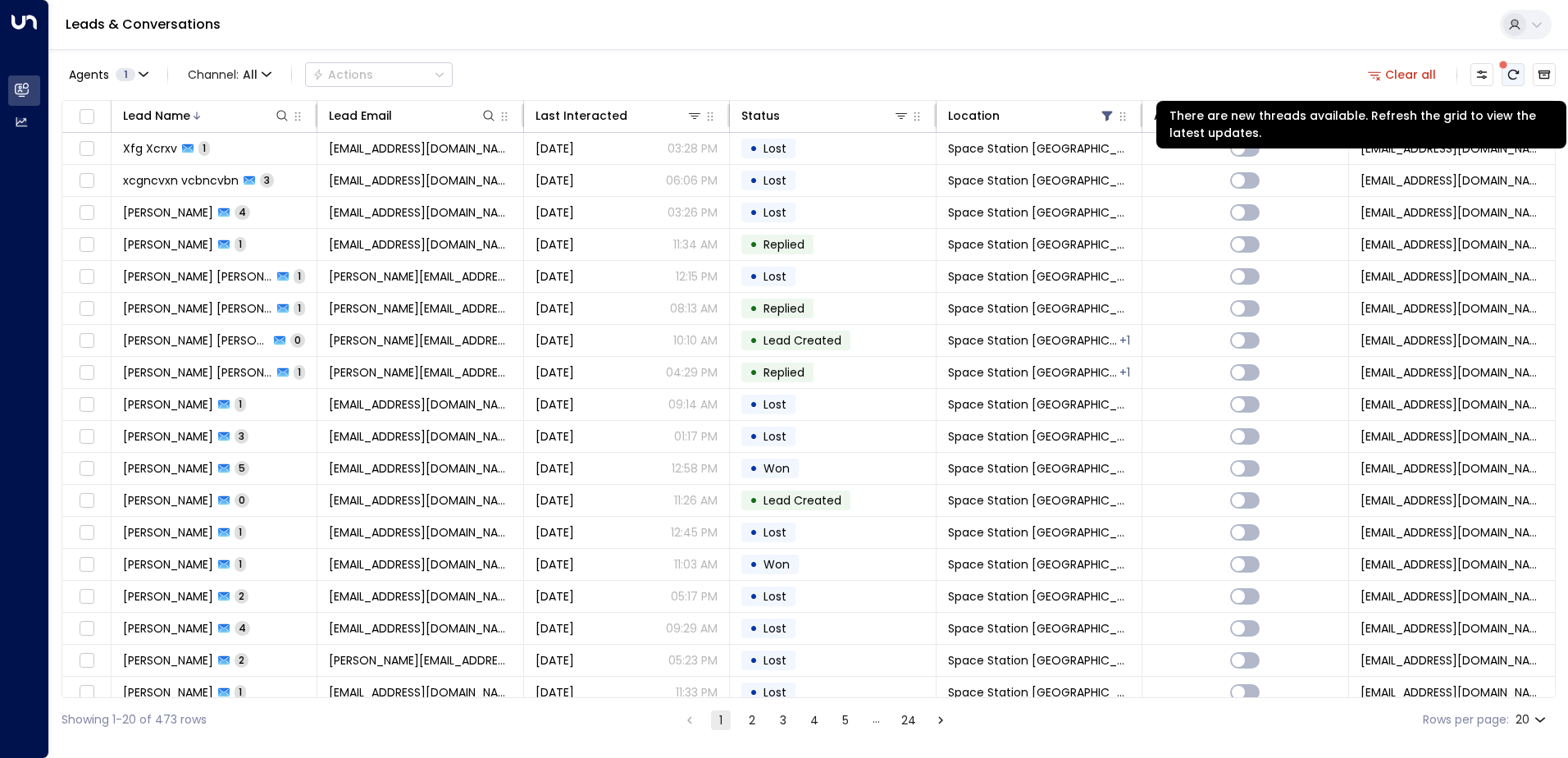
click at [1507, 77] on icon "There are new threads available. Refresh the grid to view the latest updates." at bounding box center [1513, 75] width 13 height 13
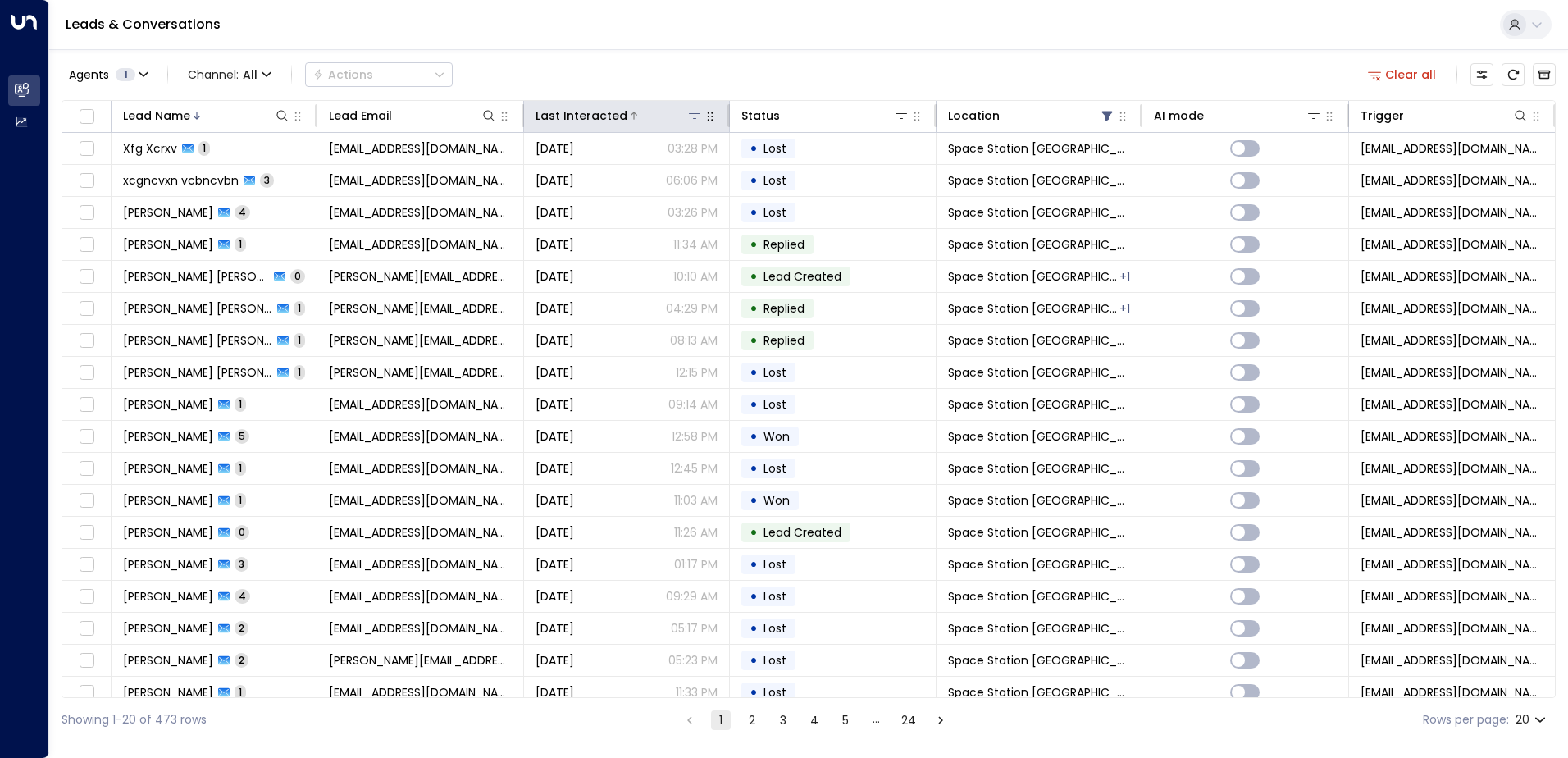
click at [606, 110] on div "Last Interacted" at bounding box center [581, 115] width 92 height 19
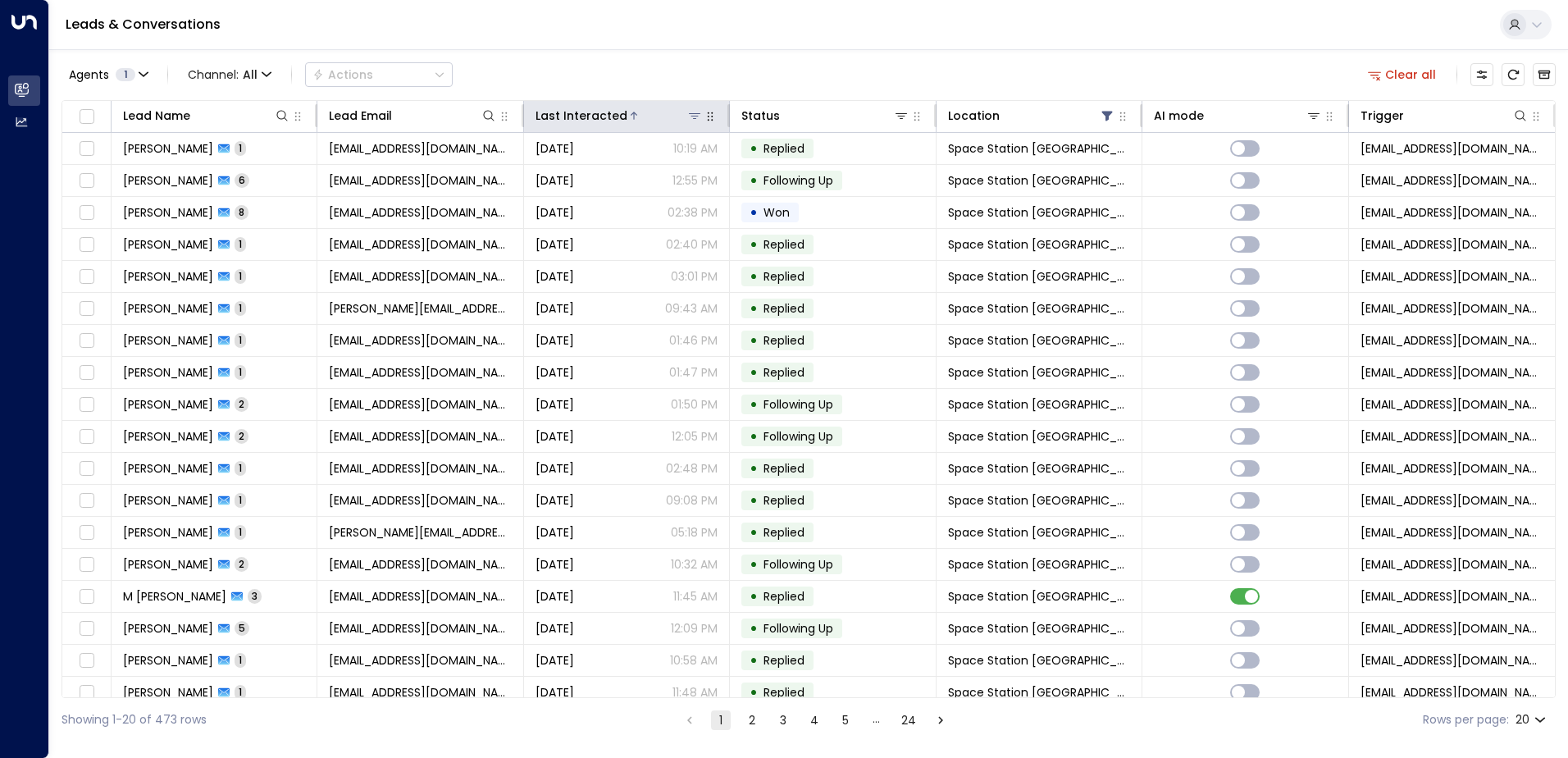
click at [606, 110] on div "Last Interacted" at bounding box center [581, 115] width 92 height 19
